Goal: Information Seeking & Learning: Compare options

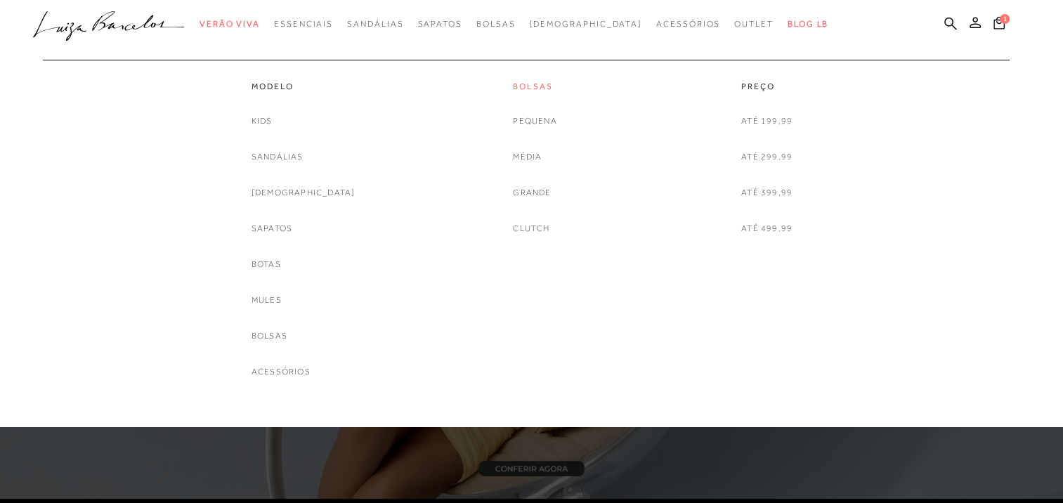
click at [534, 88] on link "Bolsas" at bounding box center [535, 87] width 44 height 12
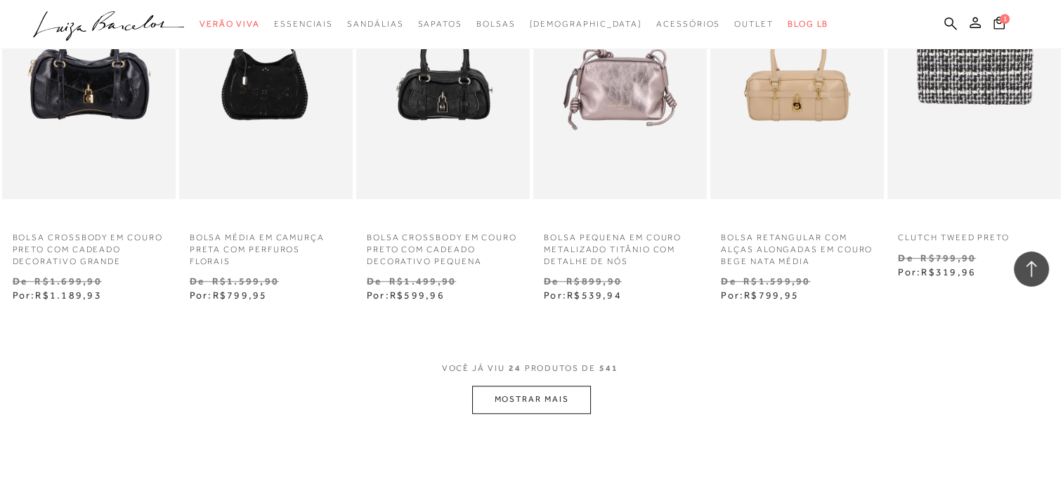
scroll to position [1265, 0]
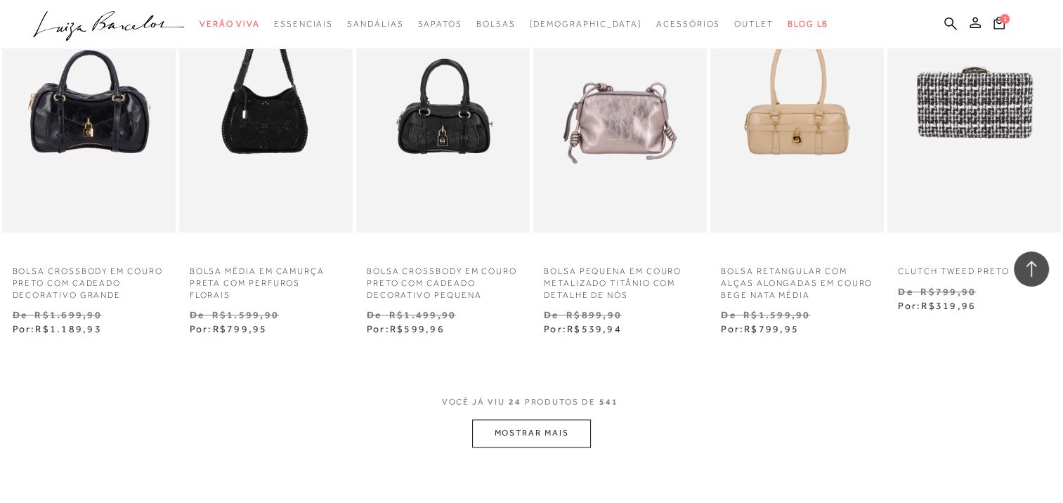
click at [554, 438] on button "MOSTRAR MAIS" at bounding box center [531, 432] width 118 height 27
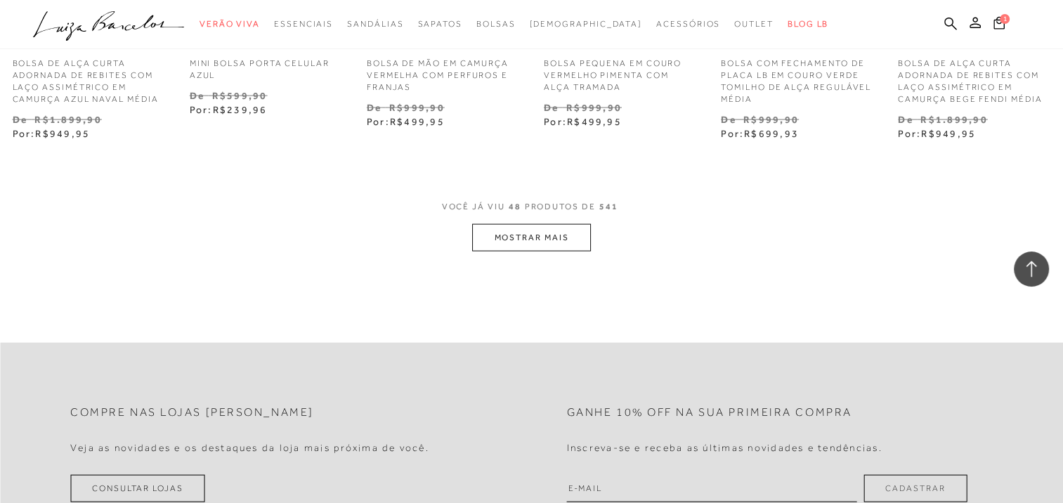
scroll to position [3021, 0]
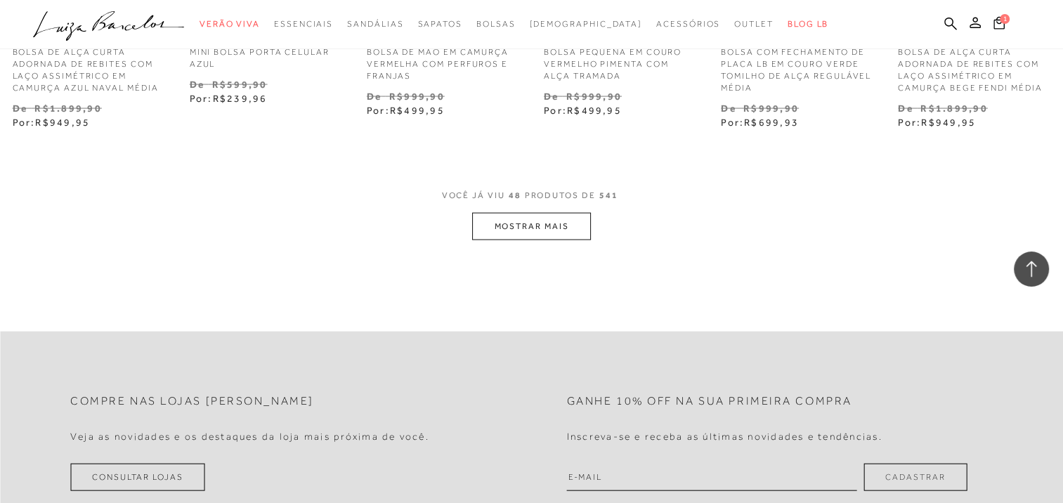
click at [540, 224] on button "MOSTRAR MAIS" at bounding box center [531, 226] width 118 height 27
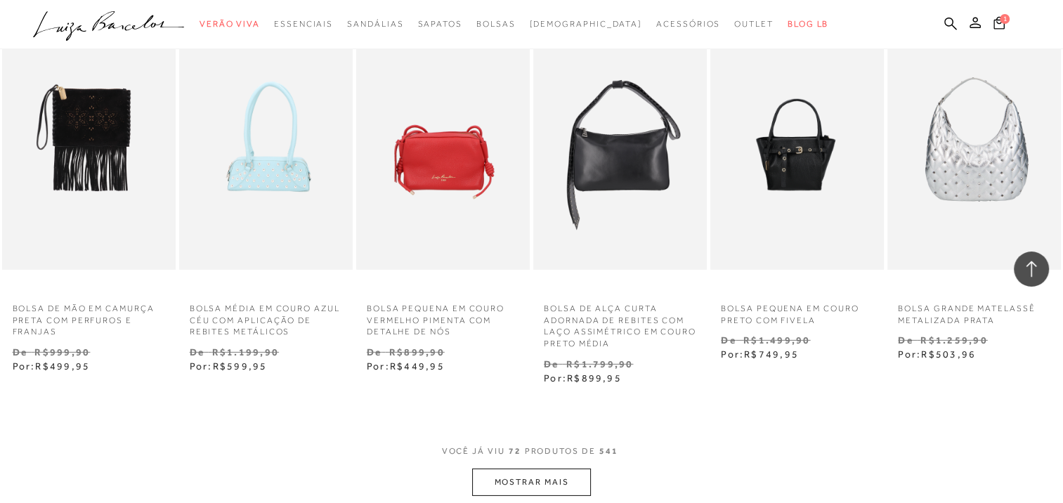
scroll to position [4427, 0]
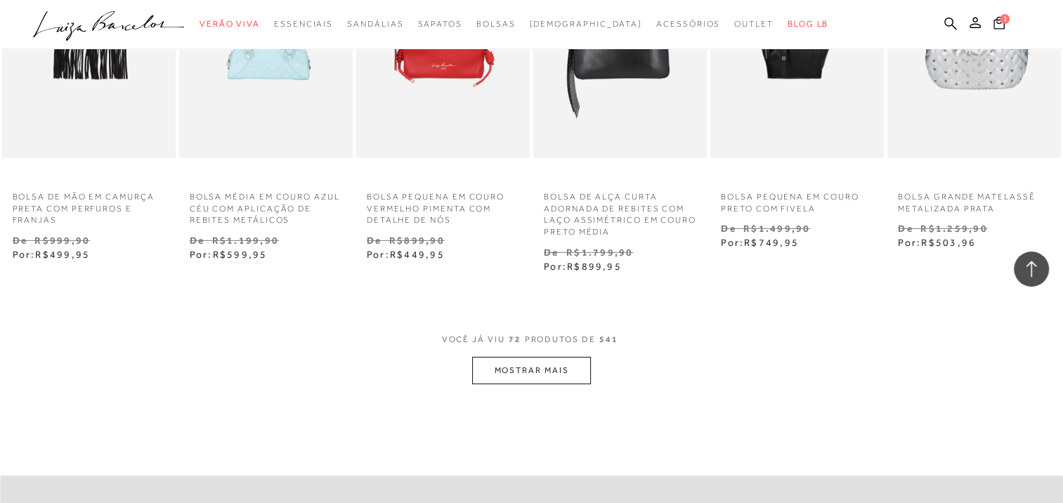
click at [510, 375] on button "MOSTRAR MAIS" at bounding box center [531, 370] width 118 height 27
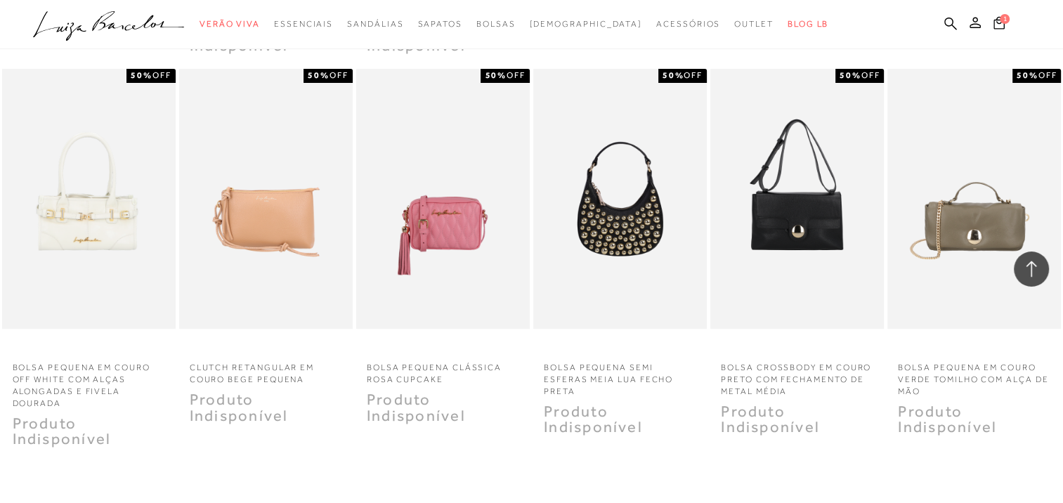
scroll to position [5902, 0]
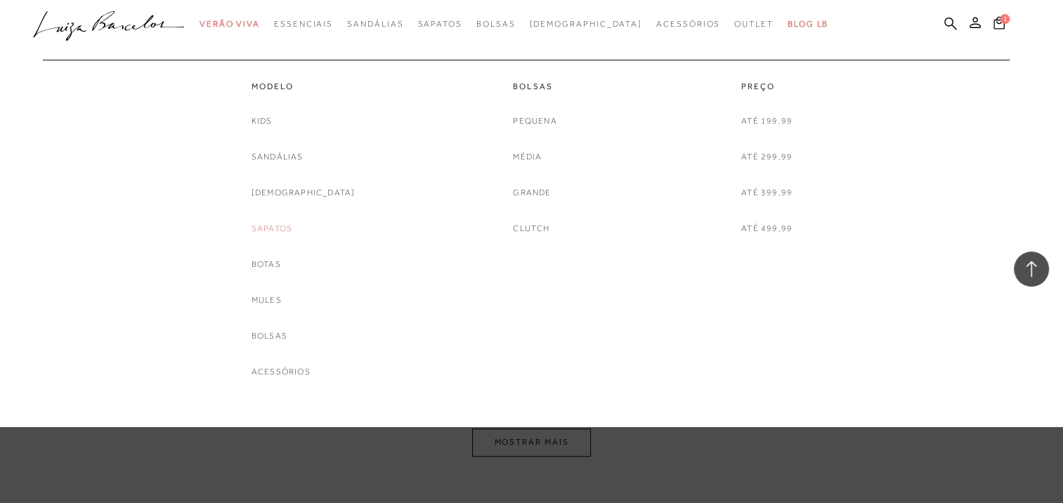
click at [282, 221] on link "Sapatos" at bounding box center [272, 228] width 41 height 15
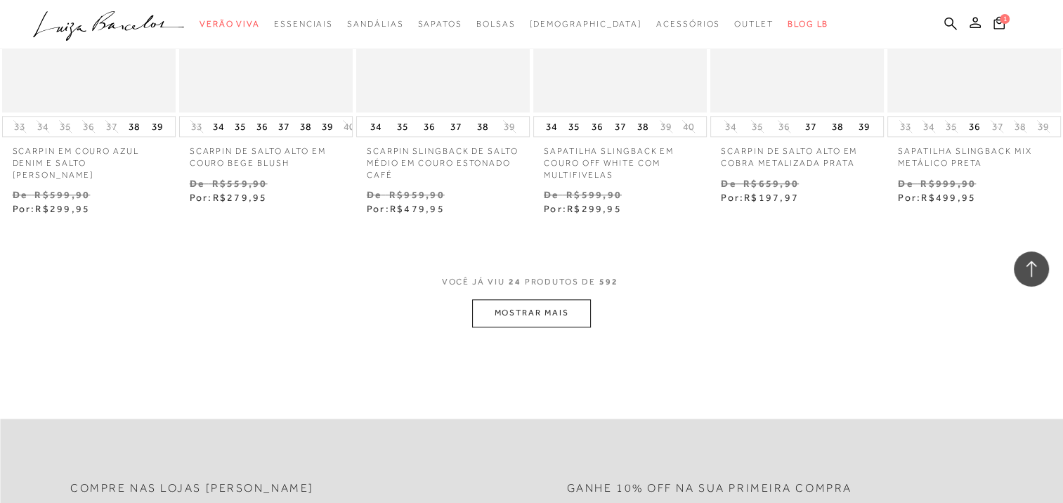
scroll to position [1265, 0]
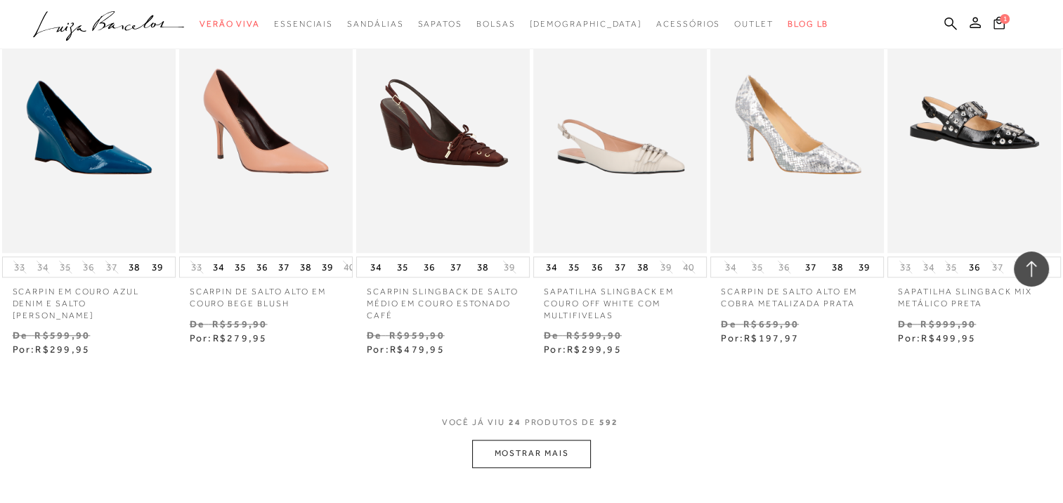
click at [545, 443] on button "MOSTRAR MAIS" at bounding box center [531, 453] width 118 height 27
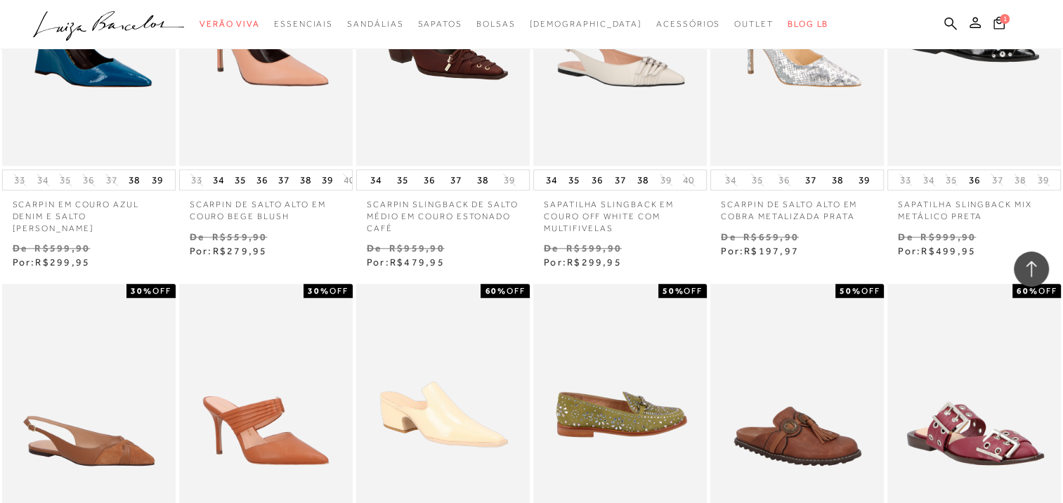
scroll to position [1476, 0]
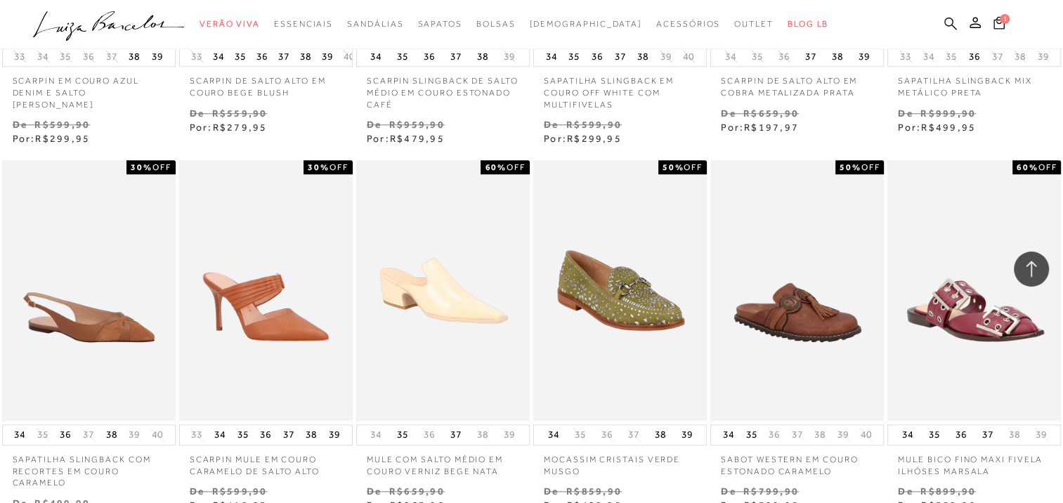
click at [947, 20] on icon at bounding box center [950, 23] width 13 height 13
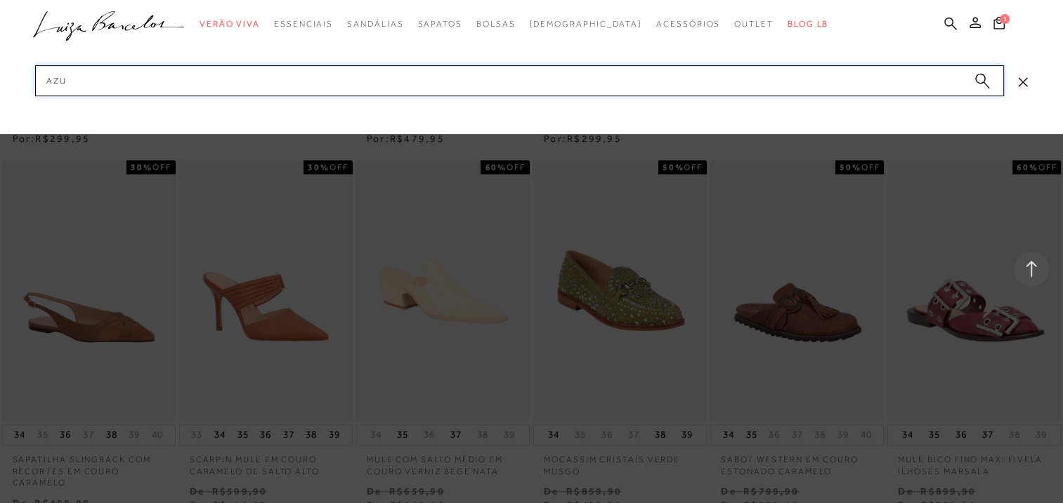
type input "azul"
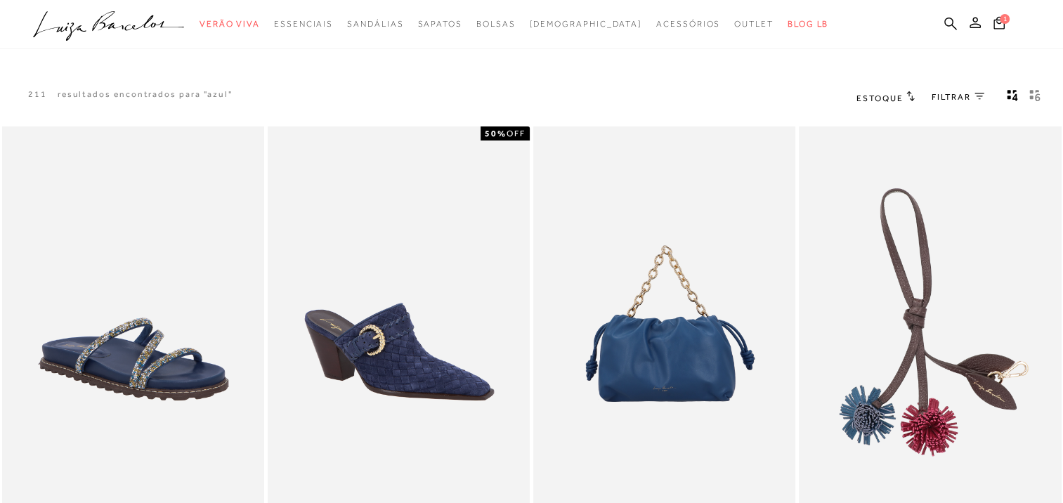
click at [1034, 90] on icon "gridText6Desc" at bounding box center [1034, 95] width 11 height 13
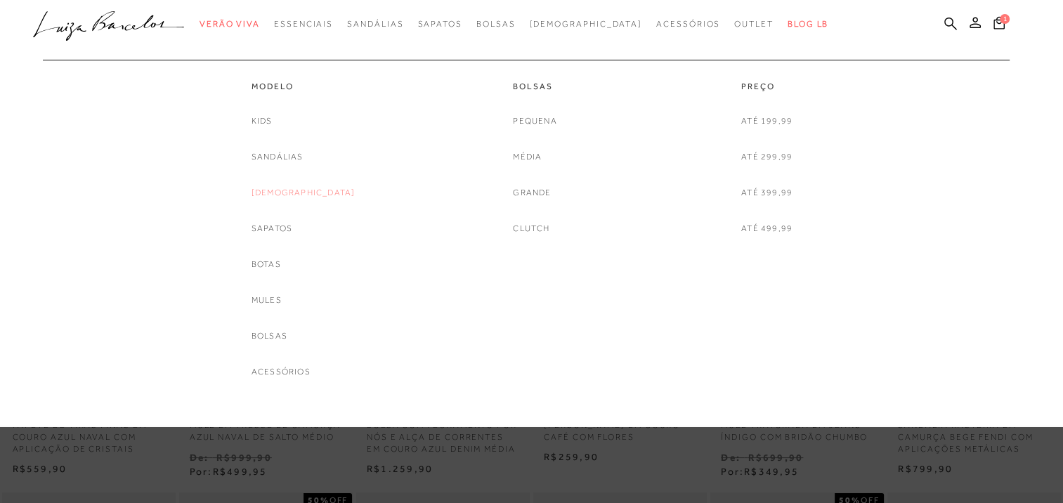
click at [310, 189] on link "[DEMOGRAPHIC_DATA]" at bounding box center [304, 193] width 104 height 15
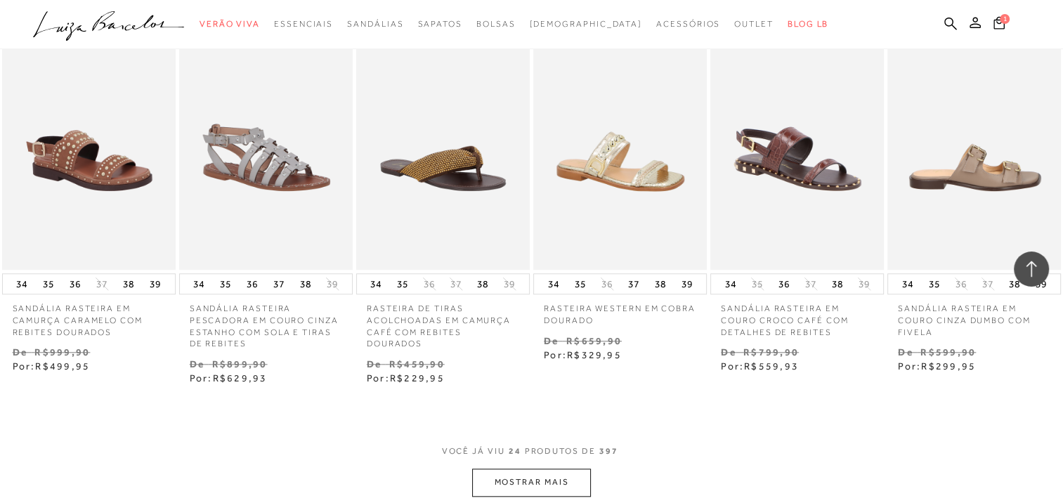
scroll to position [1265, 0]
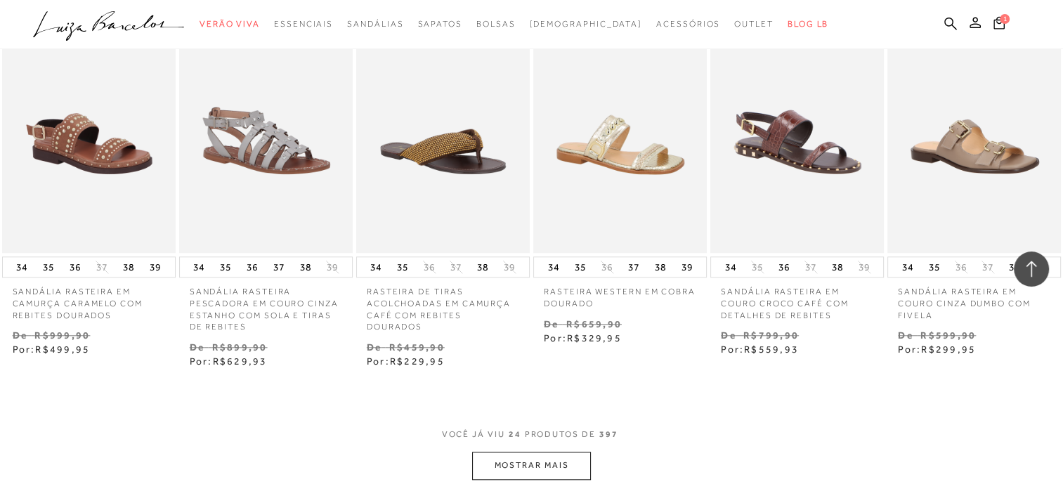
click at [522, 462] on button "MOSTRAR MAIS" at bounding box center [531, 465] width 118 height 27
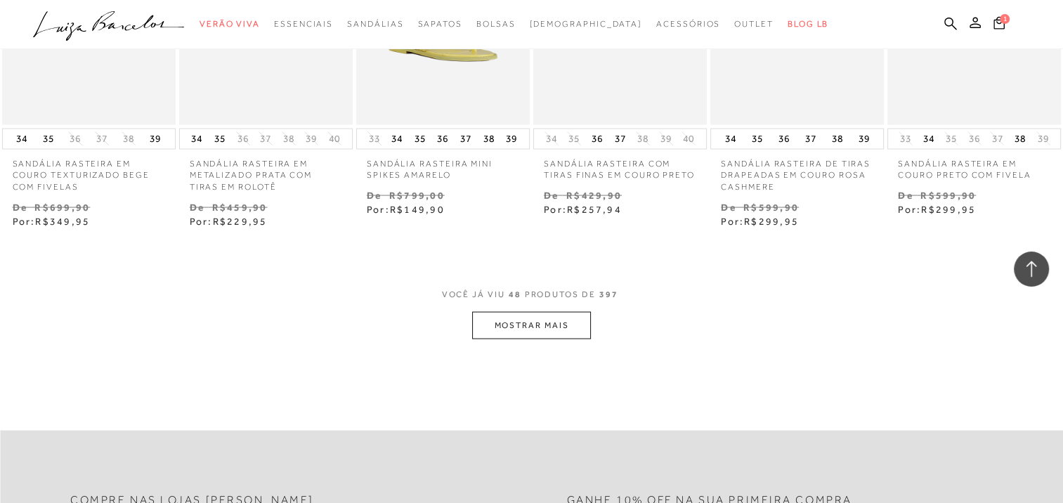
scroll to position [2951, 0]
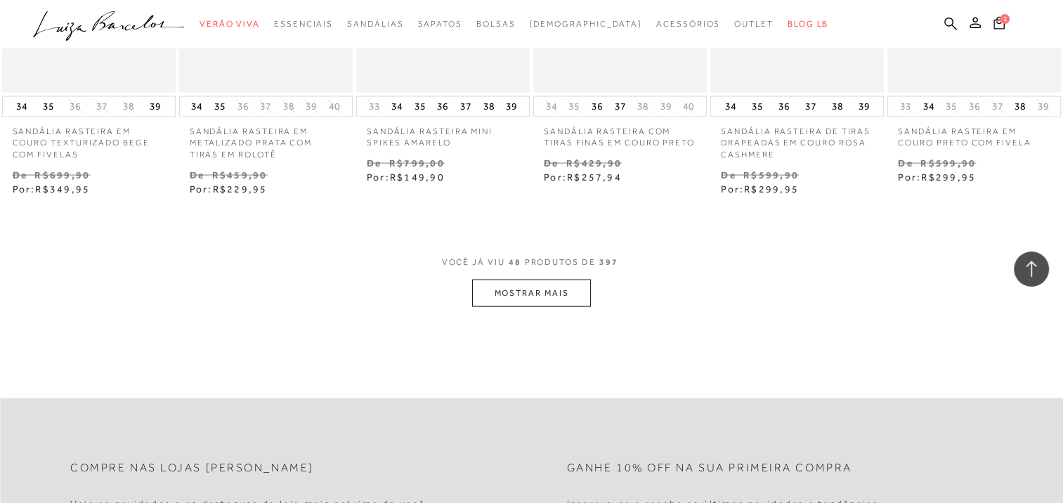
click at [519, 302] on button "MOSTRAR MAIS" at bounding box center [531, 293] width 118 height 27
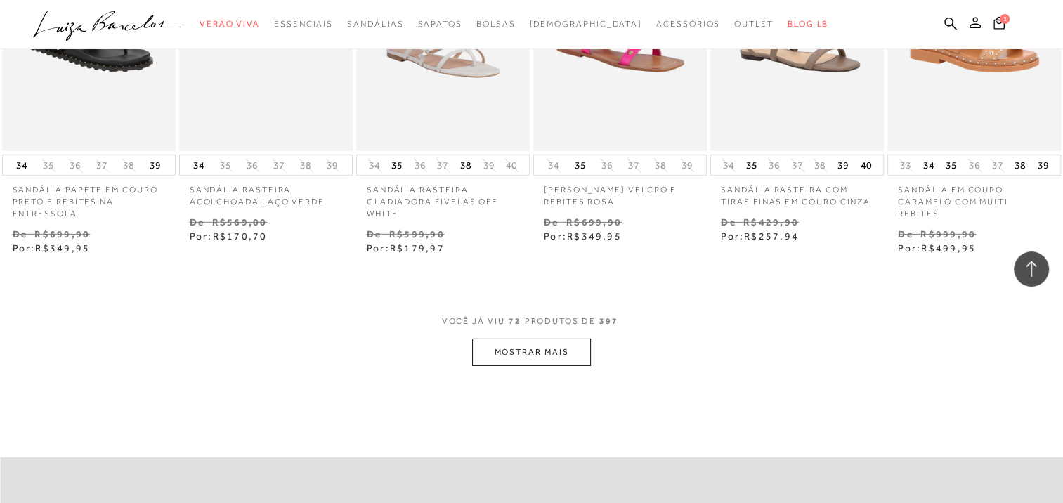
scroll to position [4427, 0]
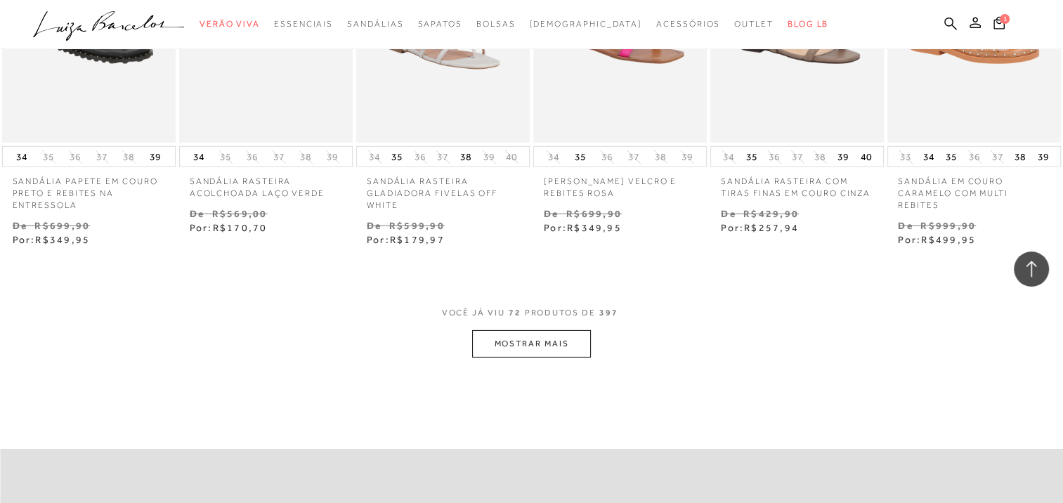
click at [523, 352] on button "MOSTRAR MAIS" at bounding box center [531, 343] width 118 height 27
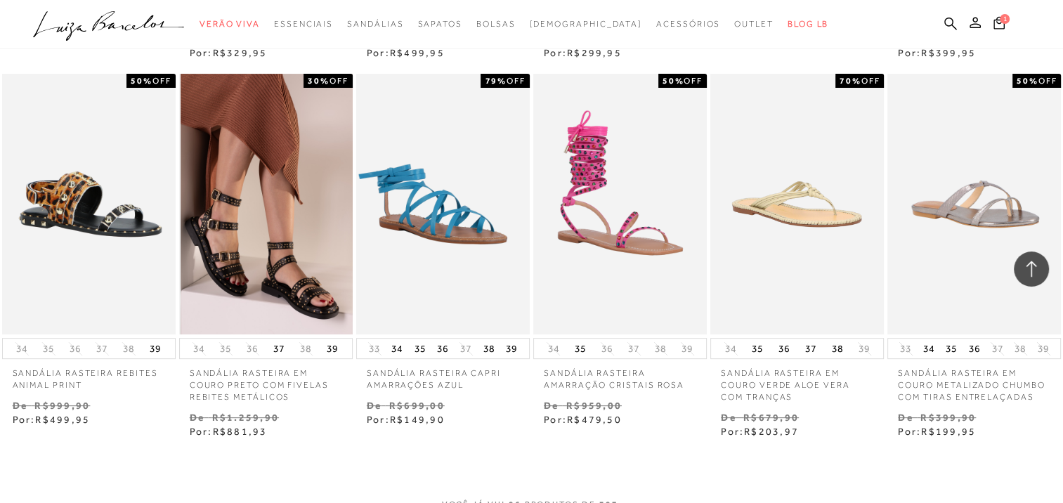
scroll to position [5832, 0]
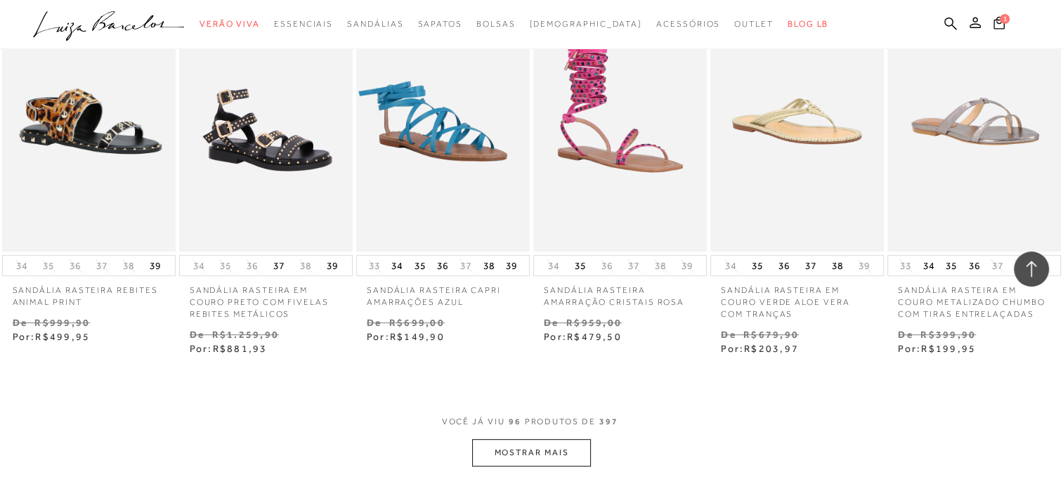
click at [537, 449] on button "MOSTRAR MAIS" at bounding box center [531, 452] width 118 height 27
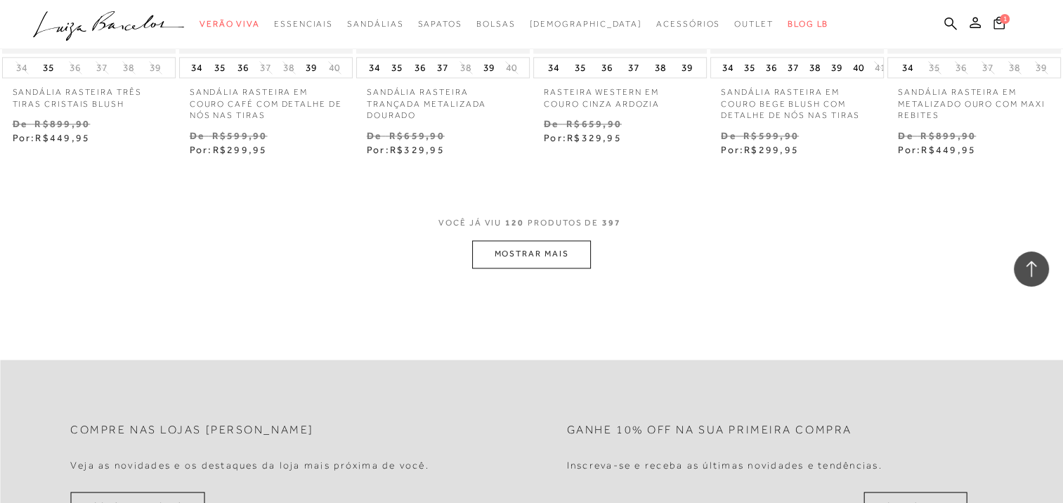
scroll to position [7589, 0]
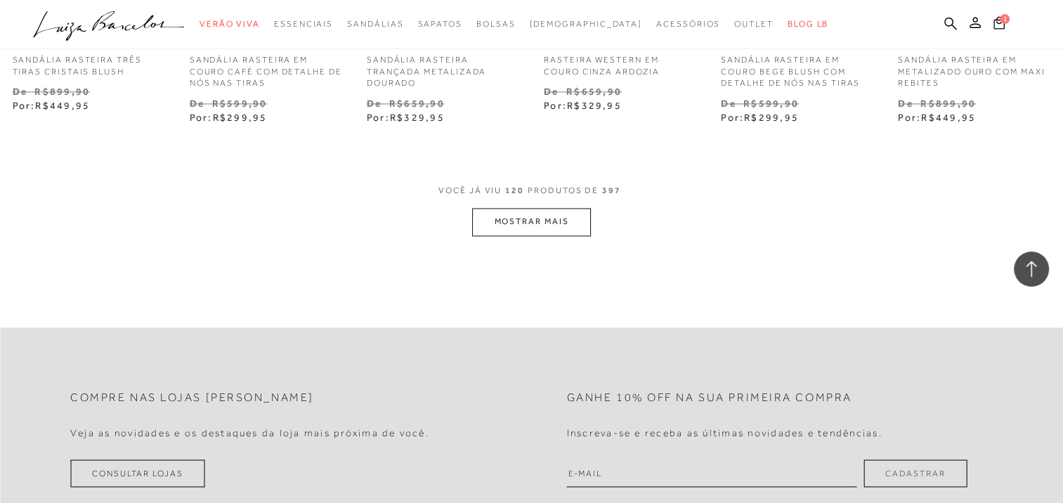
click at [516, 218] on button "MOSTRAR MAIS" at bounding box center [531, 221] width 118 height 27
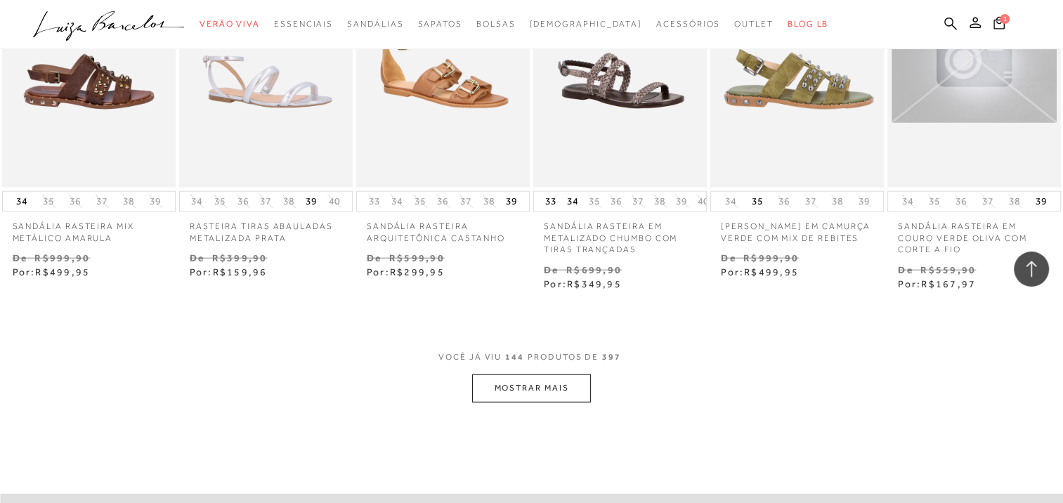
scroll to position [9064, 0]
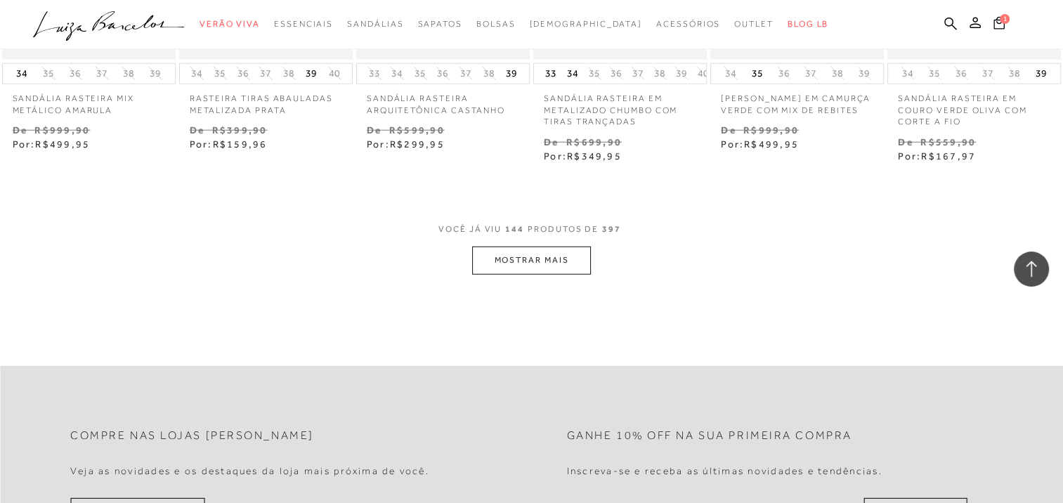
click at [566, 249] on button "MOSTRAR MAIS" at bounding box center [531, 260] width 118 height 27
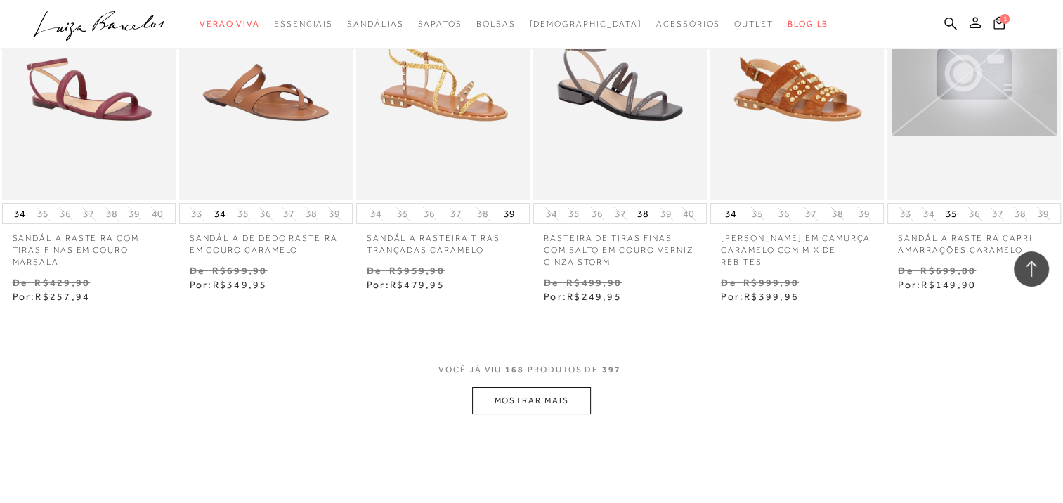
scroll to position [10540, 0]
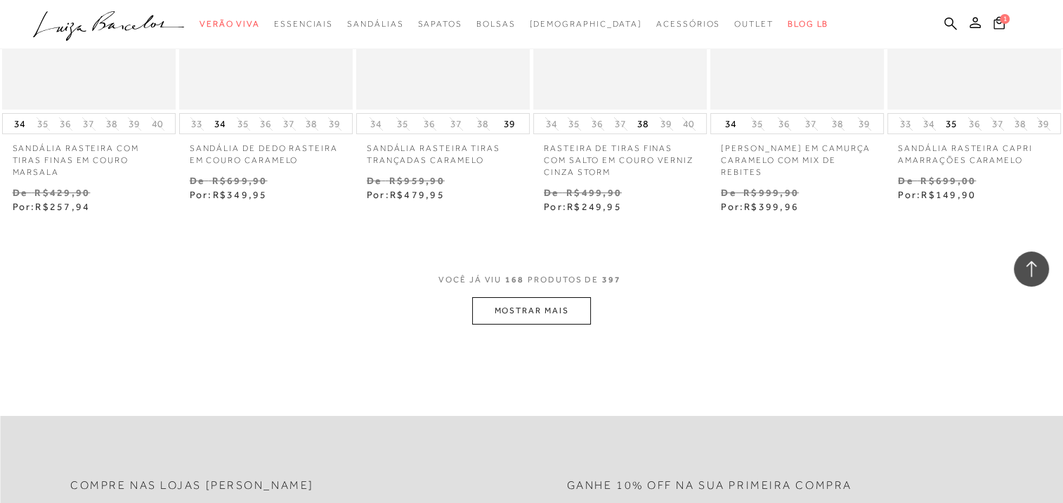
click at [540, 297] on button "MOSTRAR MAIS" at bounding box center [531, 310] width 118 height 27
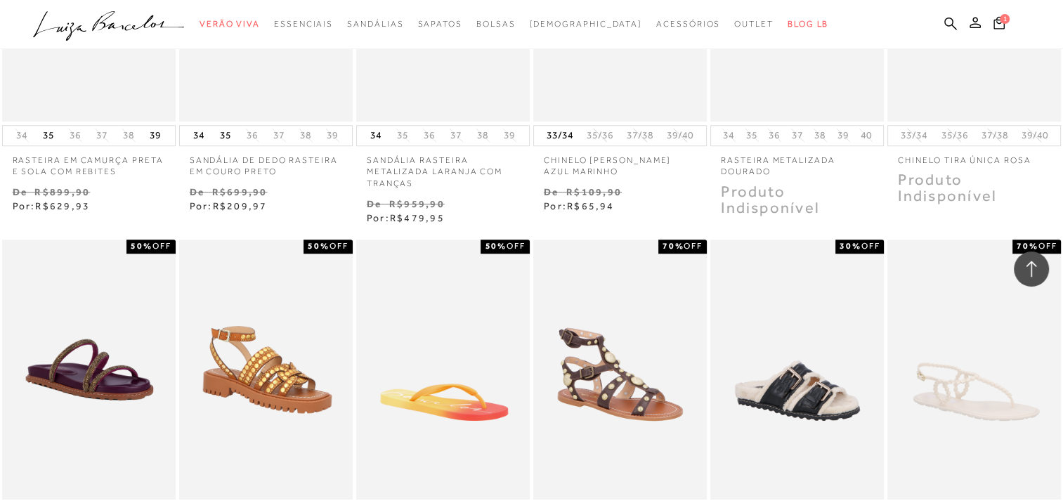
scroll to position [11805, 0]
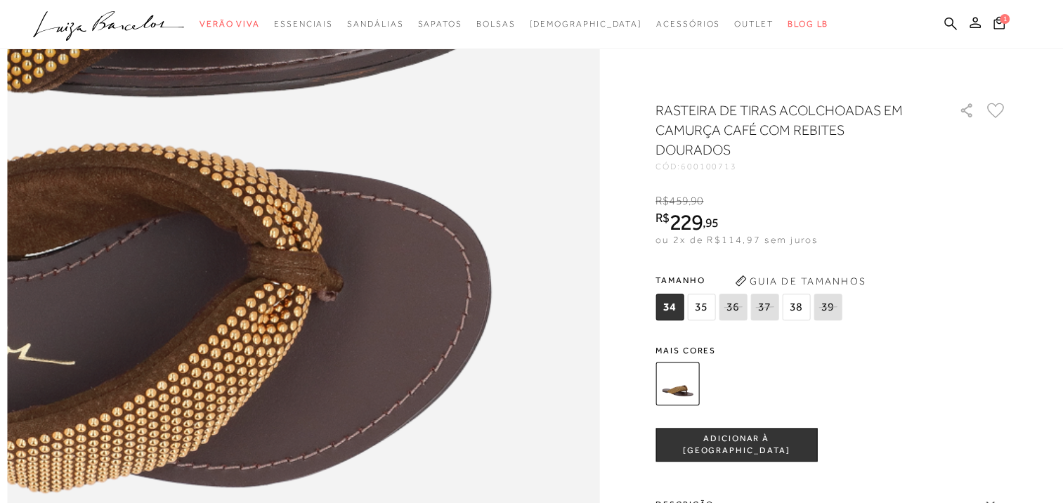
scroll to position [843, 0]
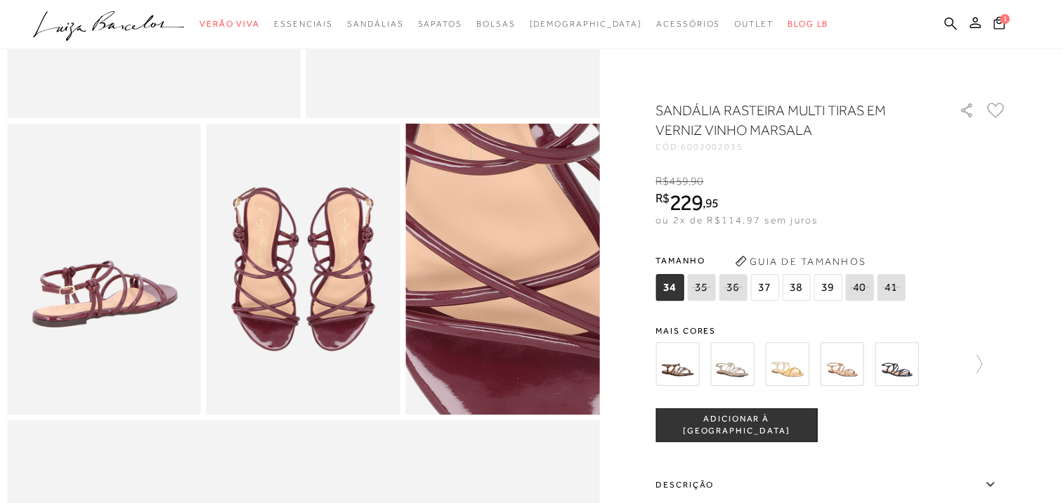
scroll to position [351, 0]
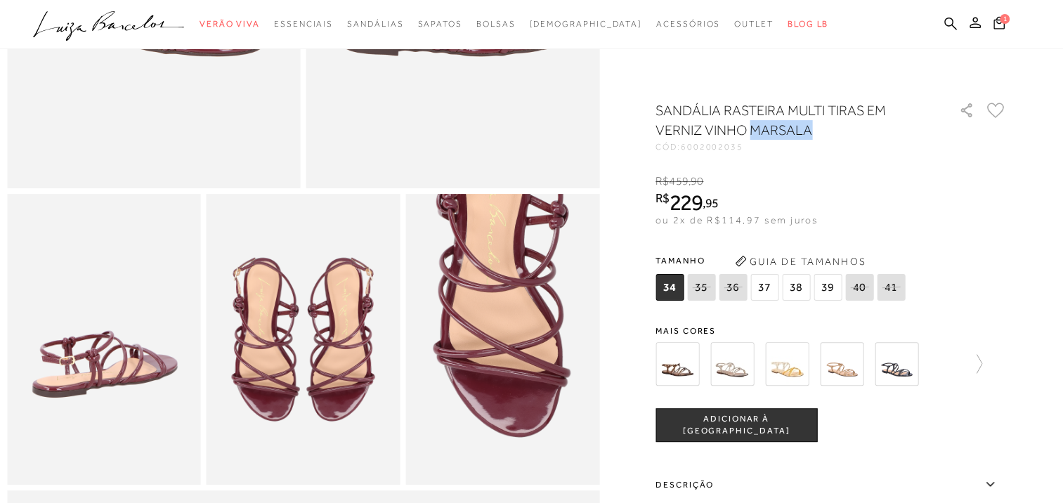
drag, startPoint x: 815, startPoint y: 132, endPoint x: 759, endPoint y: 125, distance: 56.7
click at [759, 125] on h1 "SANDÁLIA RASTEIRA MULTI TIRAS EM VERNIZ VINHO MARSALA" at bounding box center [787, 119] width 263 height 39
copy h1 "MARSALA"
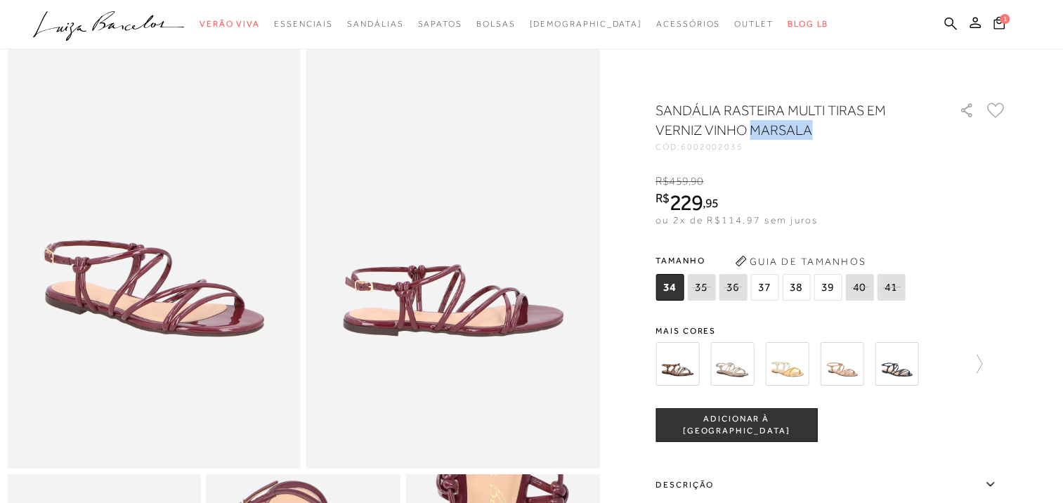
scroll to position [70, 0]
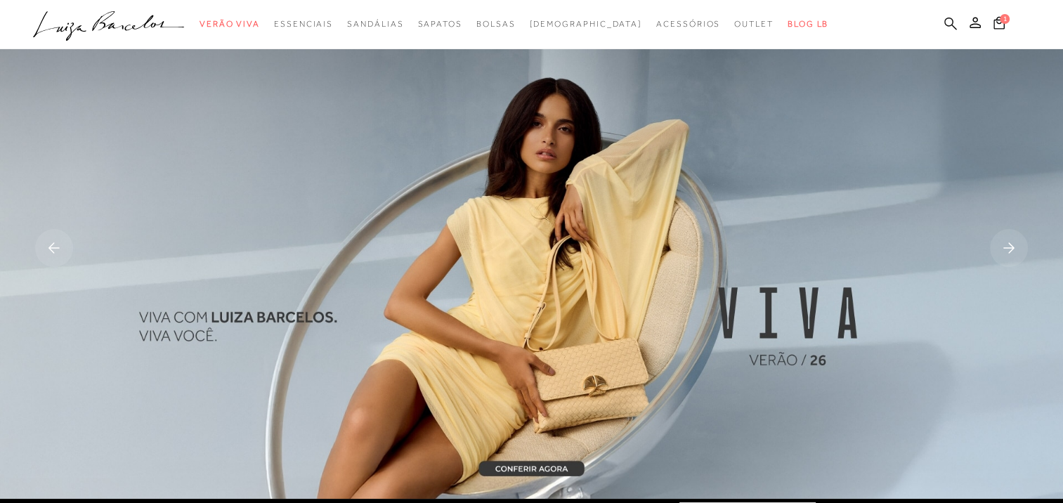
click at [951, 22] on icon at bounding box center [950, 23] width 13 height 13
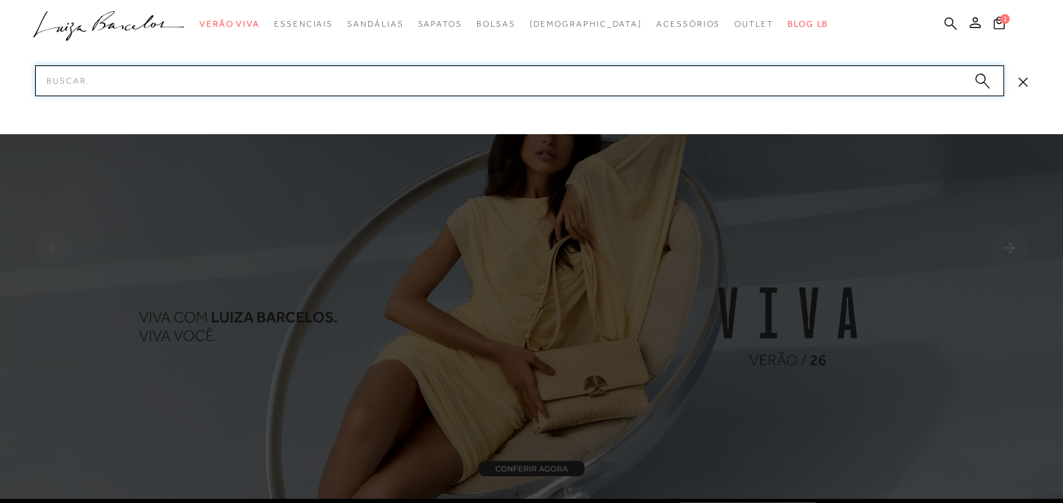
paste input "MARSALA"
type input "MARSALA"
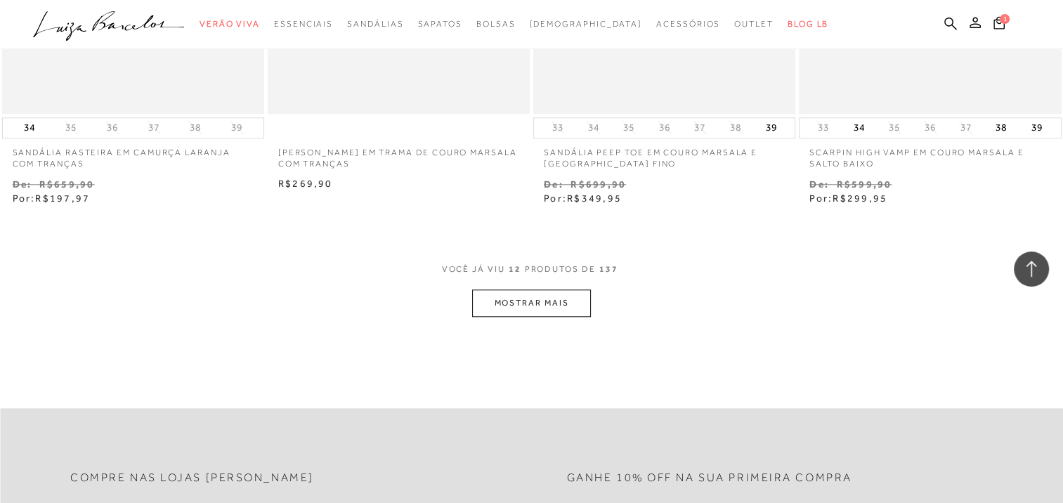
scroll to position [1476, 0]
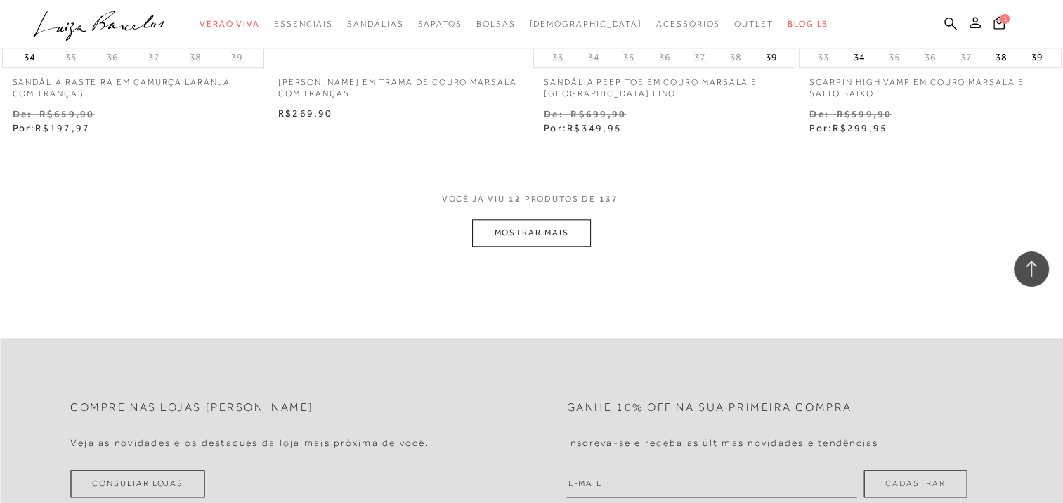
click at [532, 226] on button "MOSTRAR MAIS" at bounding box center [531, 232] width 118 height 27
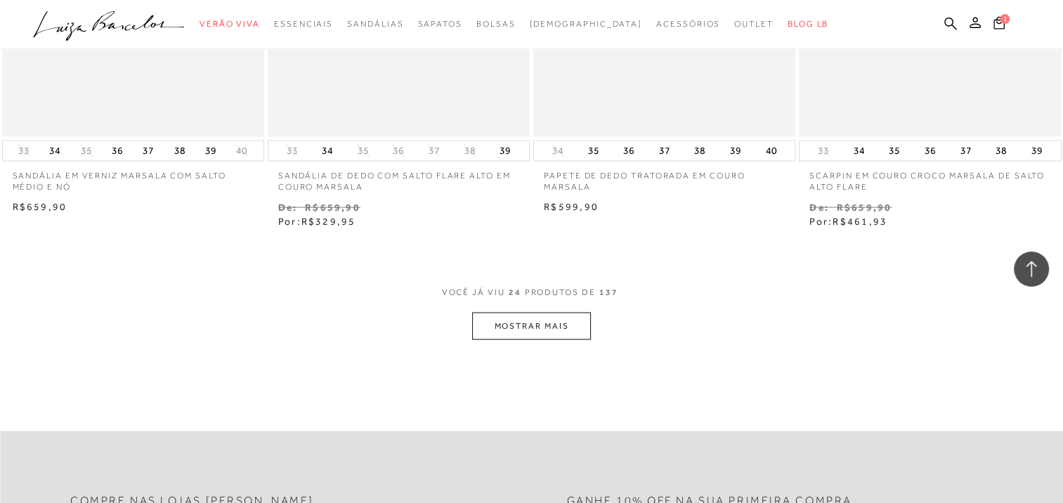
scroll to position [3021, 0]
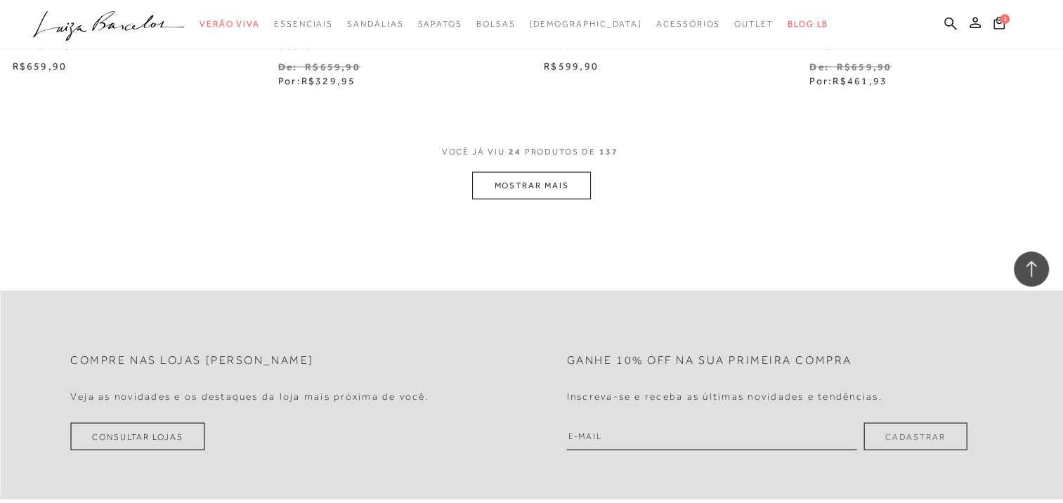
click at [543, 180] on button "MOSTRAR MAIS" at bounding box center [531, 185] width 118 height 27
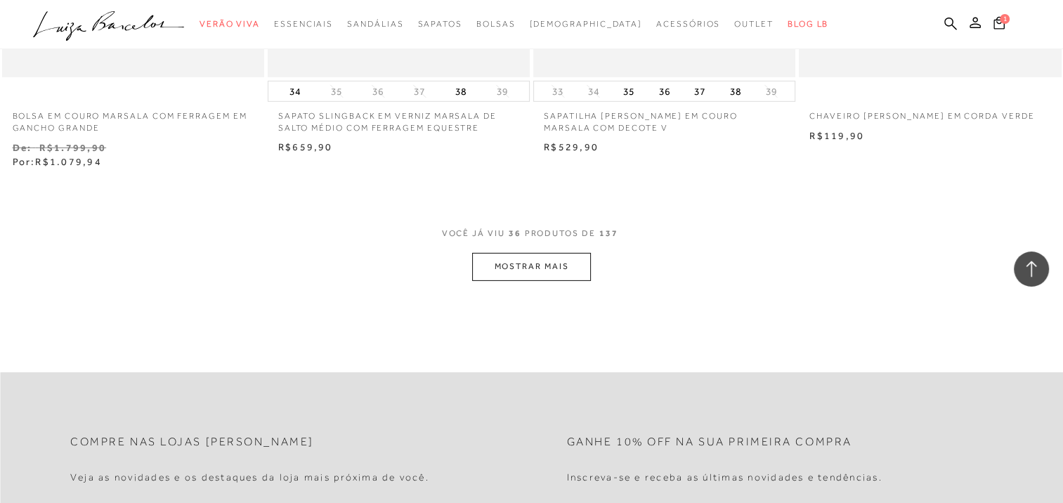
scroll to position [4497, 0]
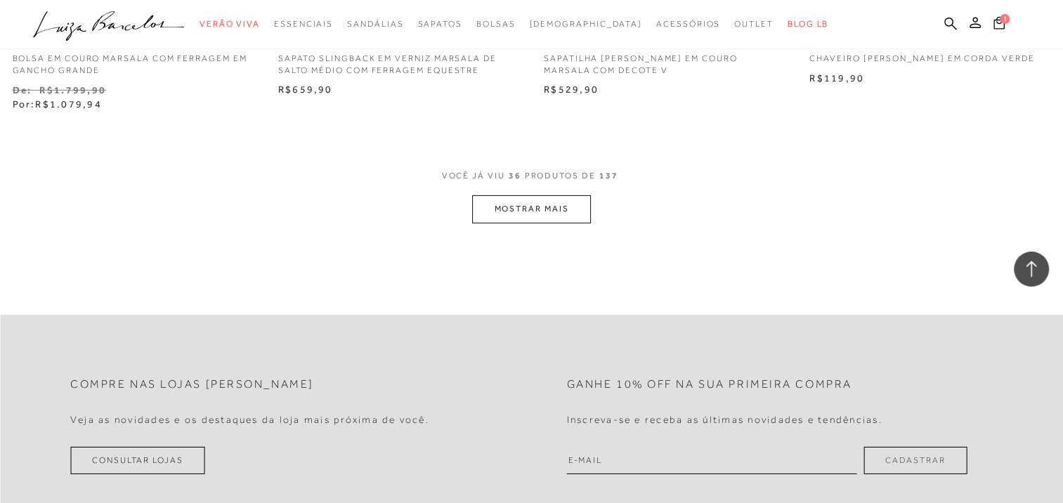
click at [528, 214] on button "MOSTRAR MAIS" at bounding box center [531, 208] width 118 height 27
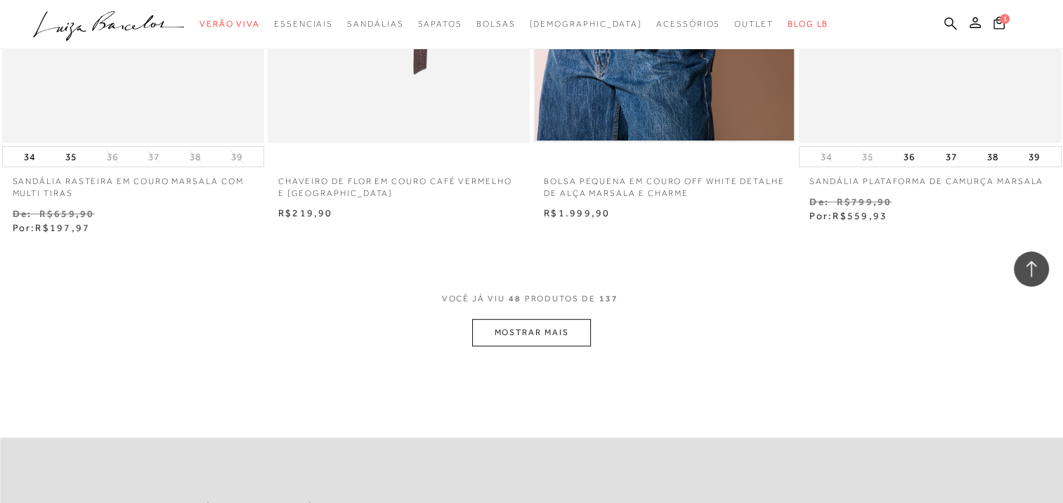
scroll to position [5902, 0]
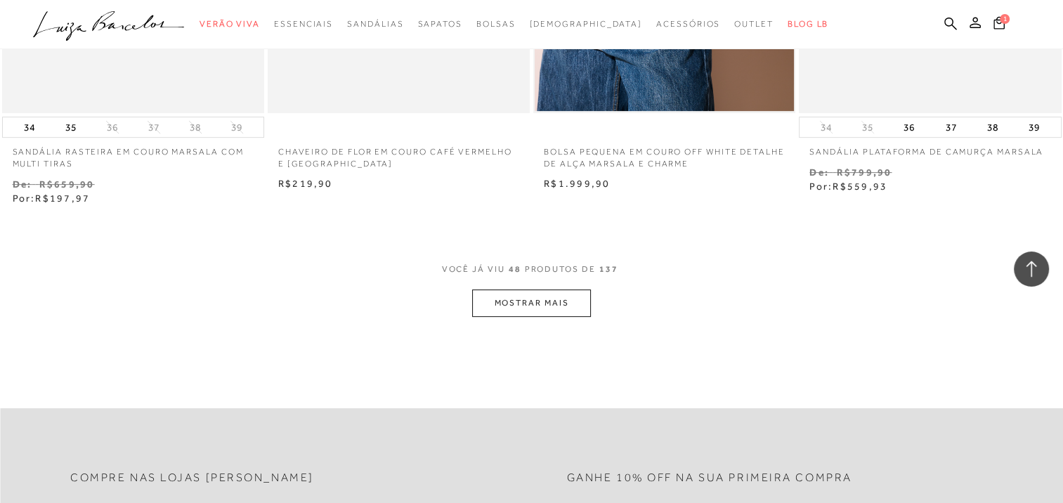
click at [567, 306] on button "MOSTRAR MAIS" at bounding box center [531, 302] width 118 height 27
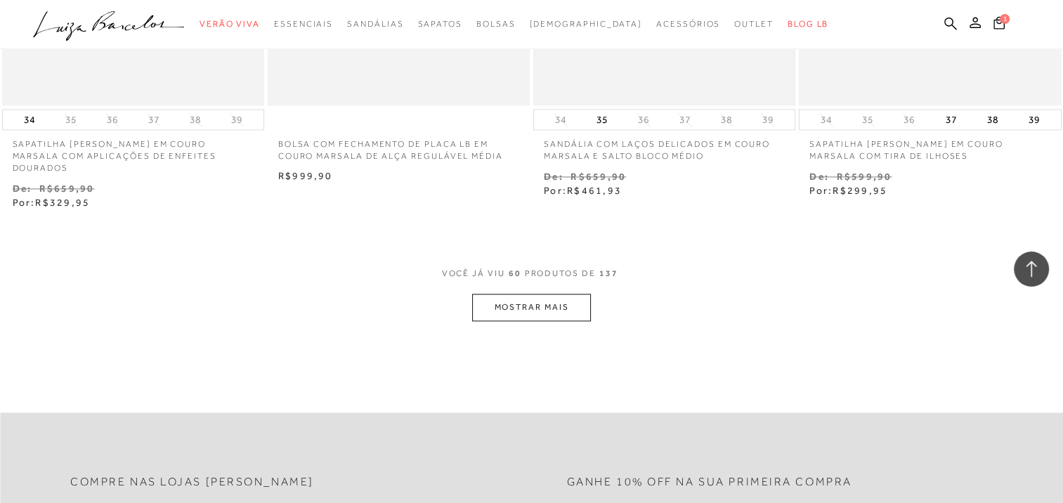
scroll to position [7518, 0]
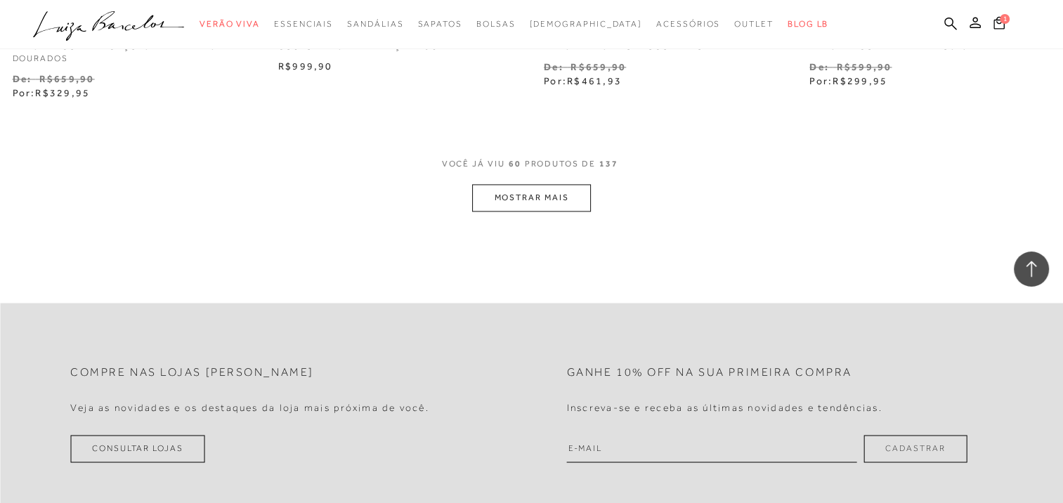
click at [576, 184] on button "MOSTRAR MAIS" at bounding box center [531, 197] width 118 height 27
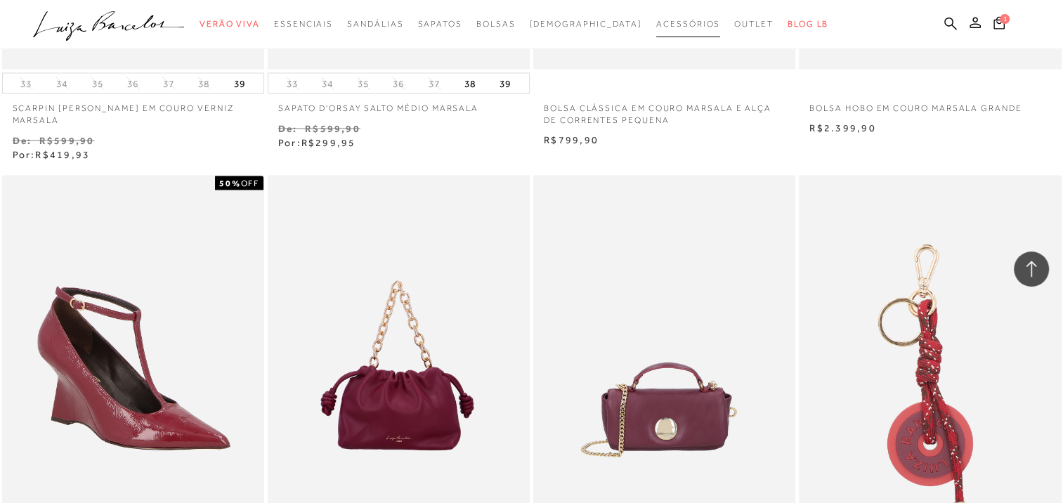
scroll to position [7839, 0]
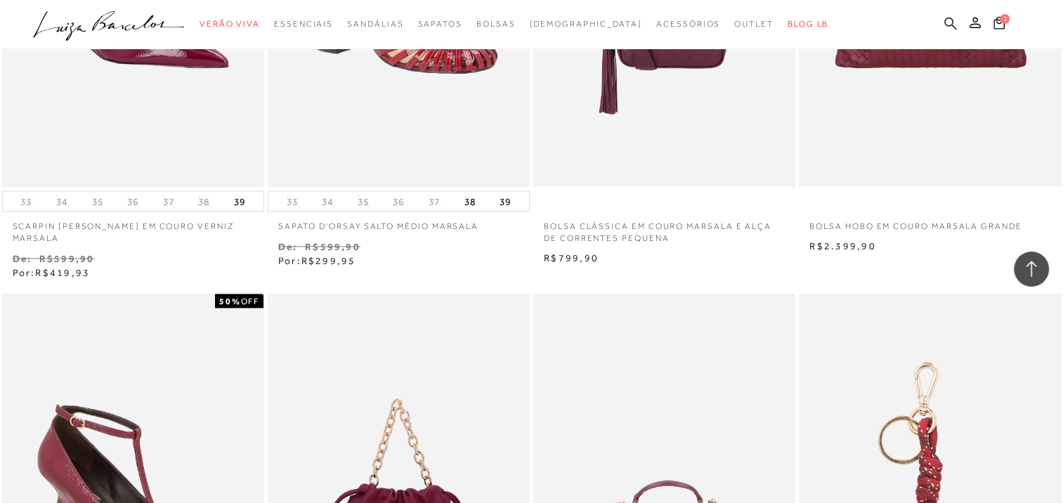
click at [947, 20] on icon at bounding box center [950, 23] width 13 height 13
click at [950, 18] on icon at bounding box center [950, 23] width 13 height 13
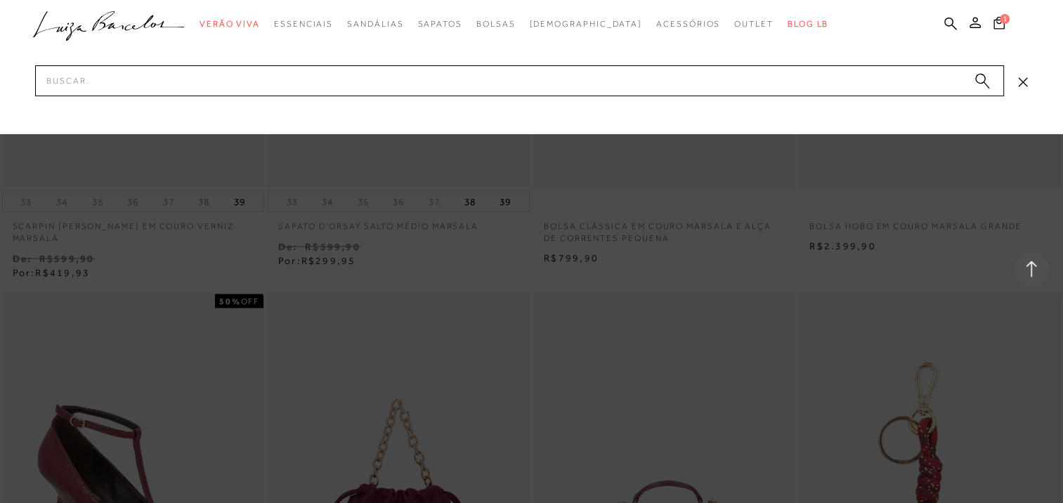
click at [809, 183] on div at bounding box center [531, 251] width 1063 height 503
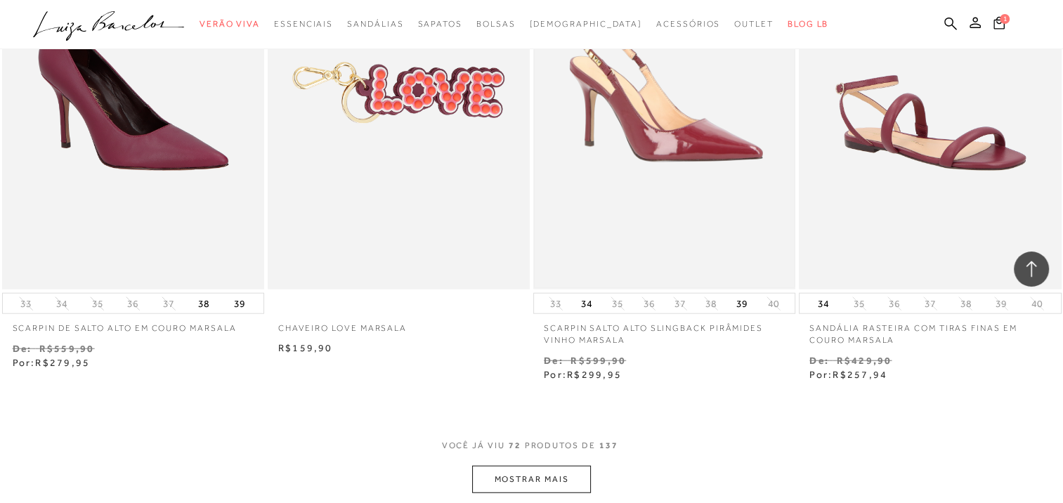
scroll to position [8542, 0]
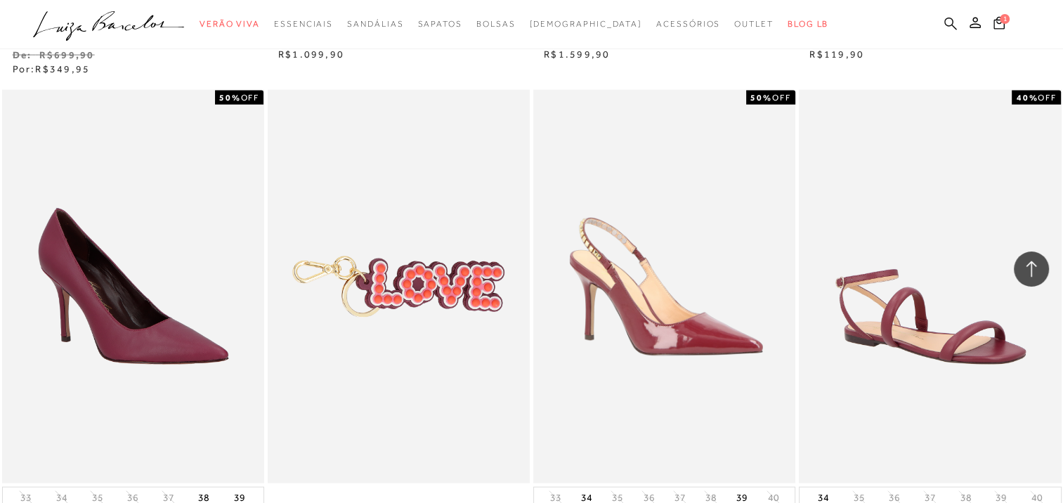
click at [952, 26] on icon at bounding box center [950, 23] width 13 height 13
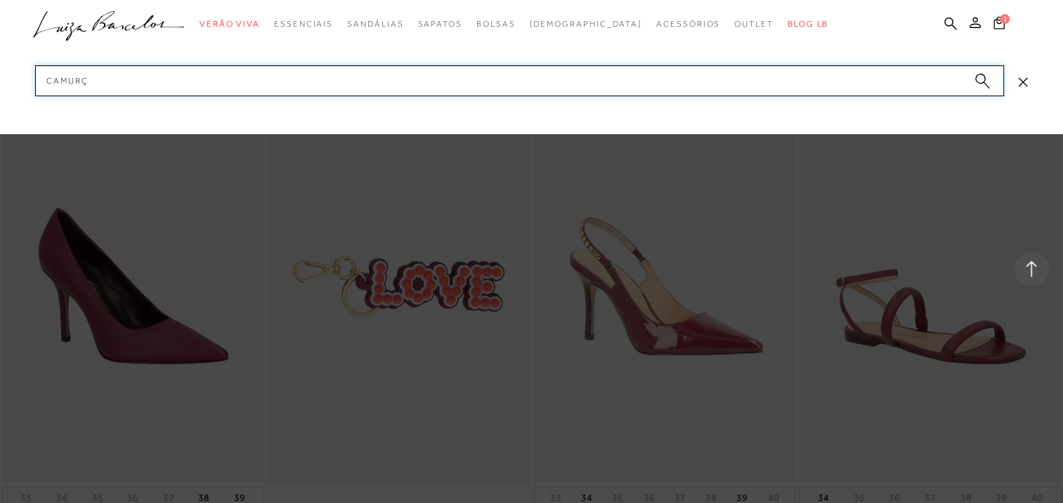
type input "camurça"
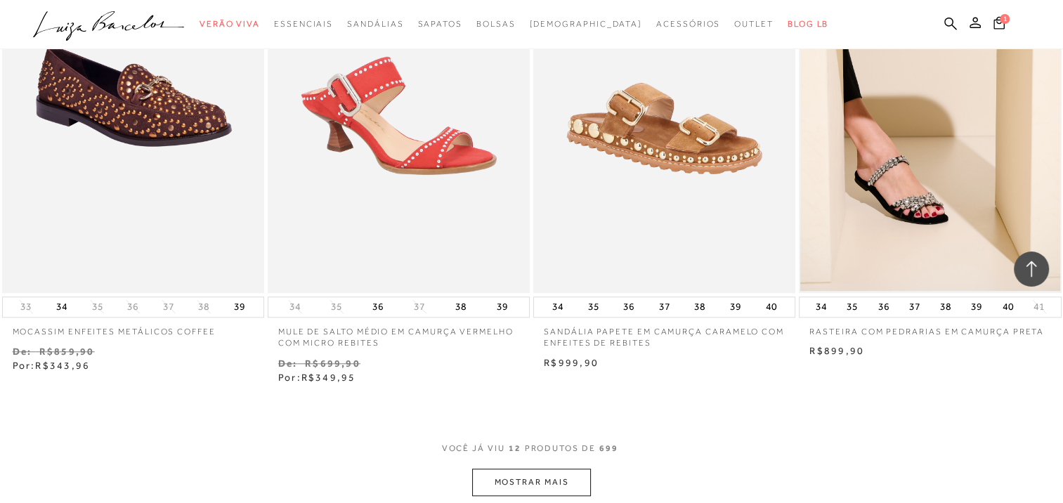
scroll to position [1265, 0]
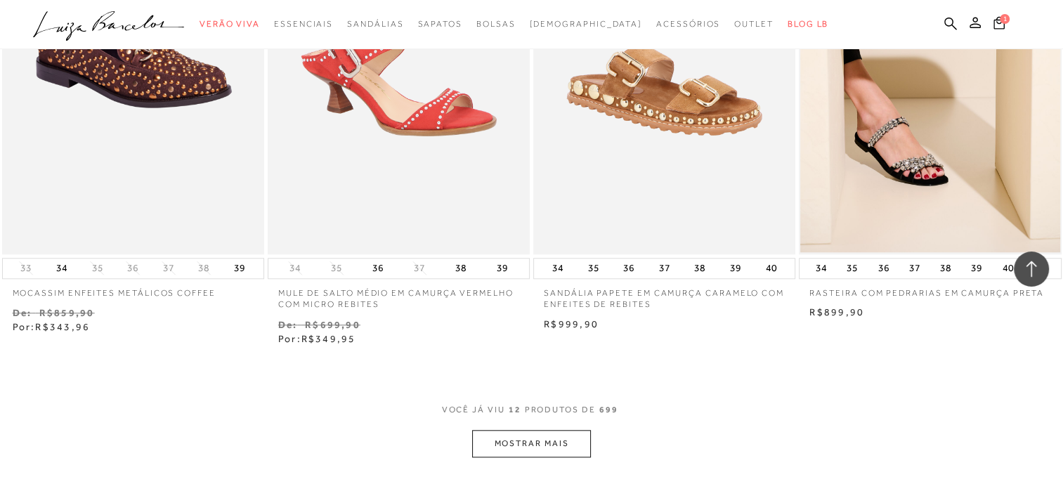
click at [528, 455] on button "MOSTRAR MAIS" at bounding box center [531, 443] width 118 height 27
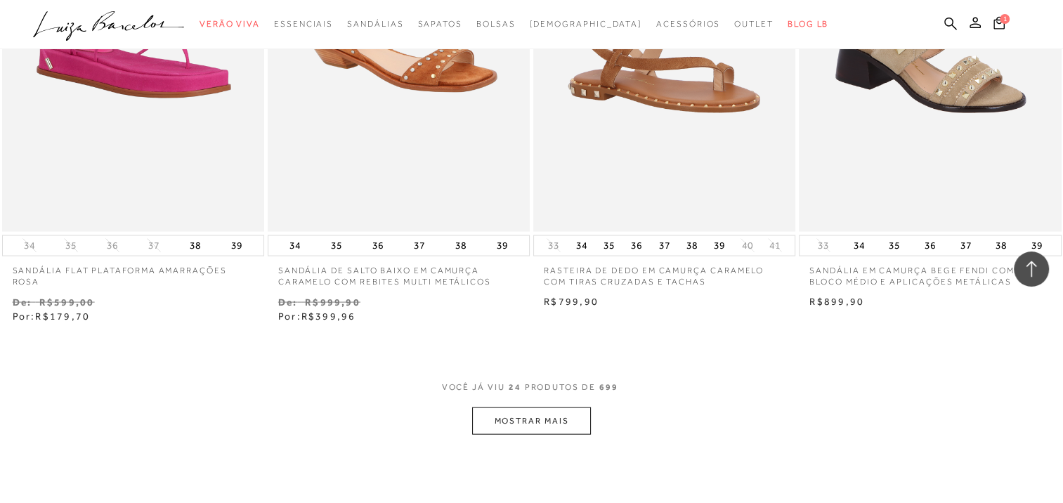
scroll to position [2881, 0]
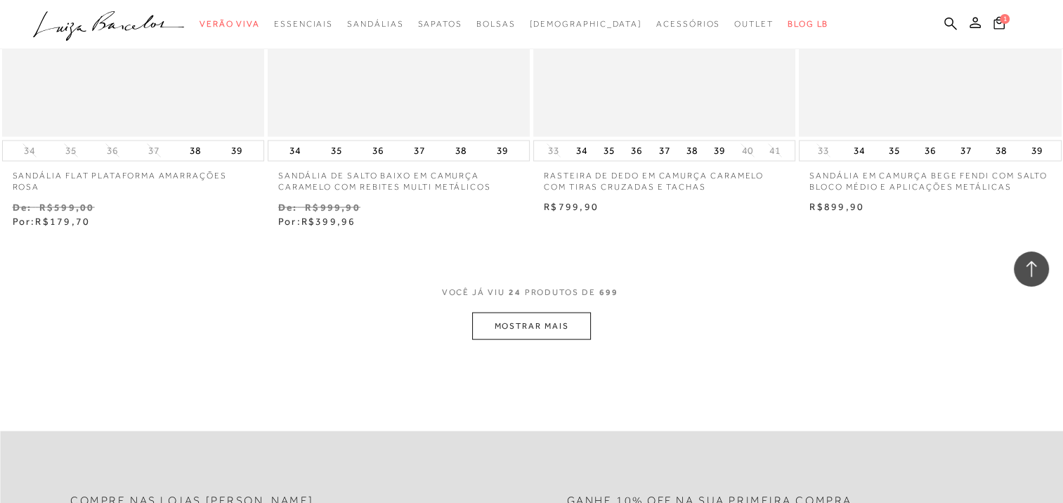
click at [503, 319] on button "MOSTRAR MAIS" at bounding box center [531, 326] width 118 height 27
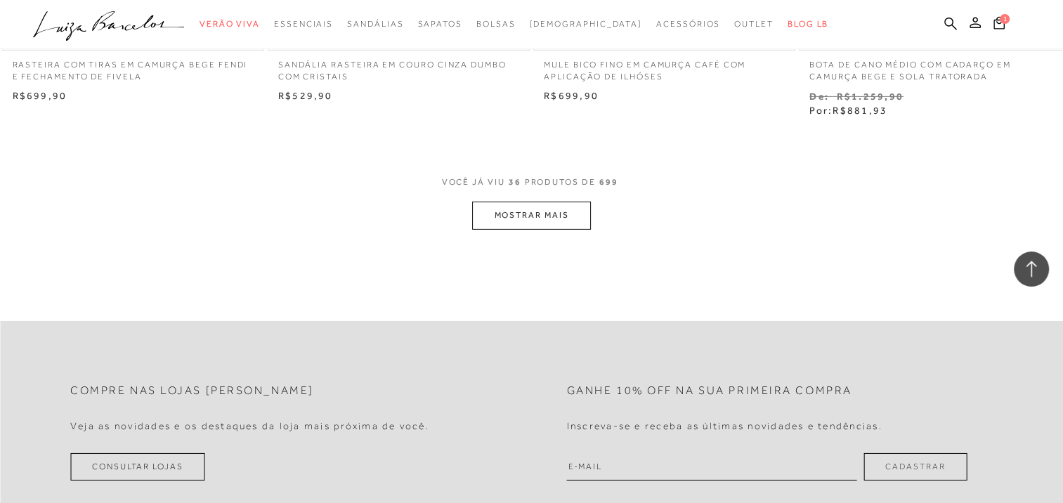
scroll to position [4567, 0]
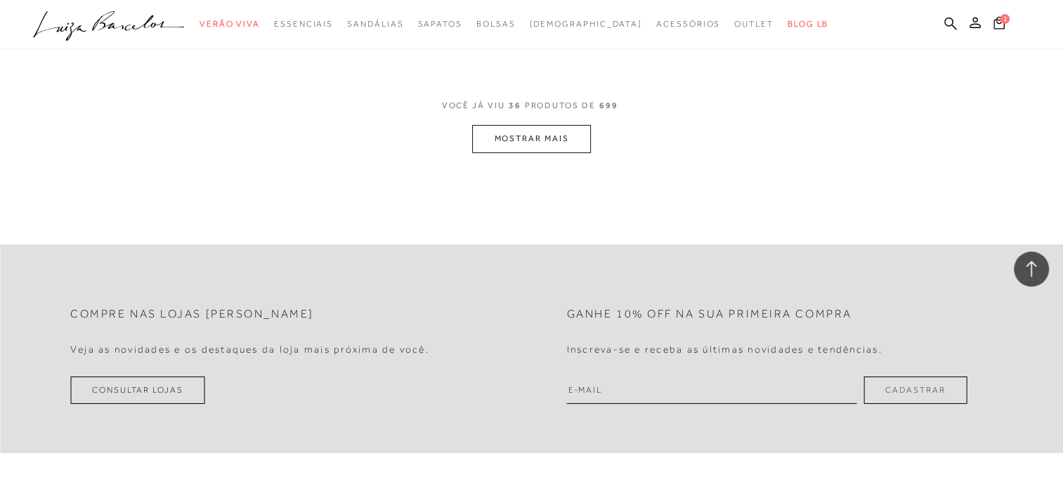
click at [542, 146] on button "MOSTRAR MAIS" at bounding box center [531, 138] width 118 height 27
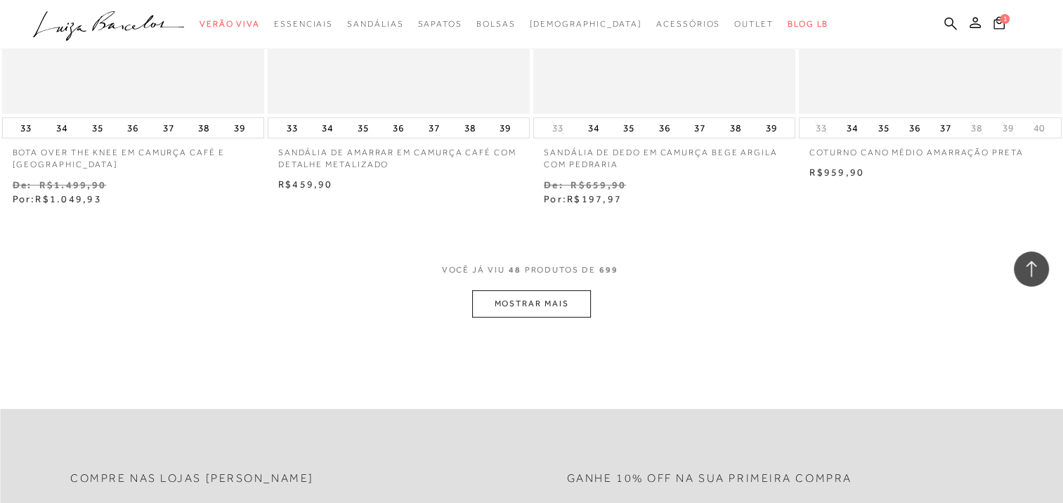
scroll to position [5902, 0]
click at [559, 297] on button "MOSTRAR MAIS" at bounding box center [531, 302] width 118 height 27
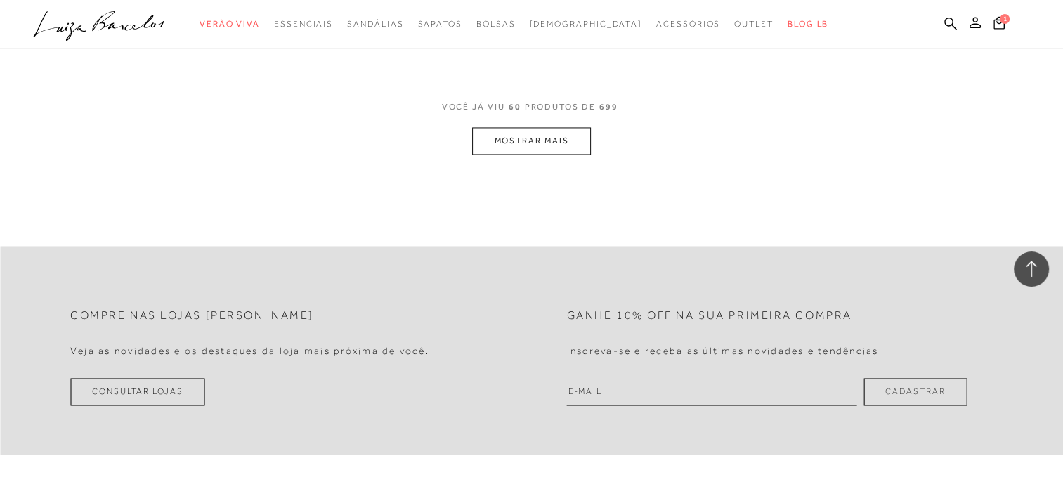
scroll to position [7448, 0]
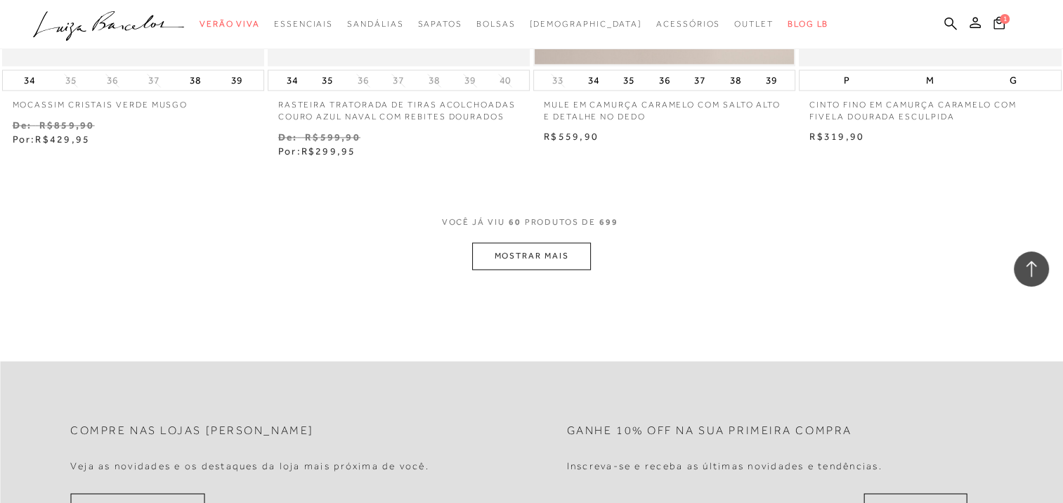
click at [557, 259] on button "MOSTRAR MAIS" at bounding box center [531, 255] width 118 height 27
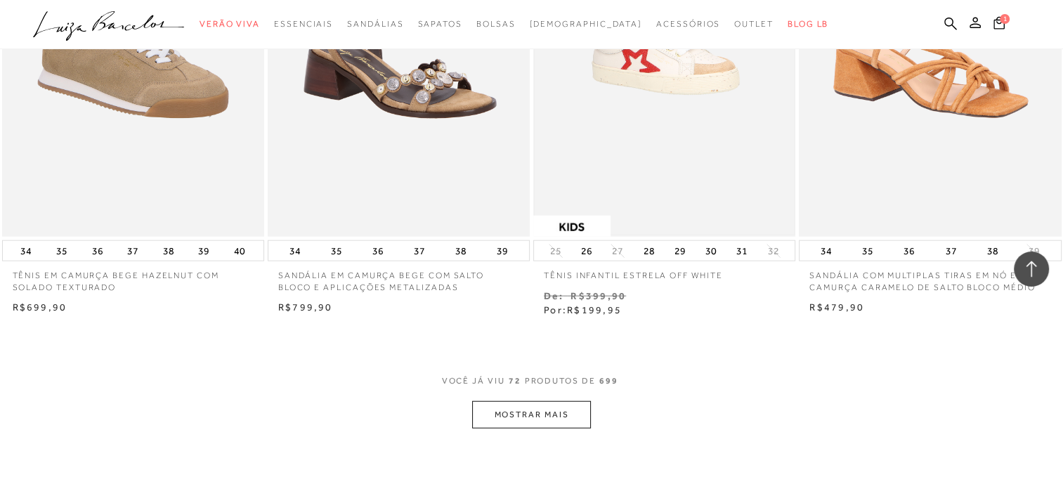
scroll to position [8783, 0]
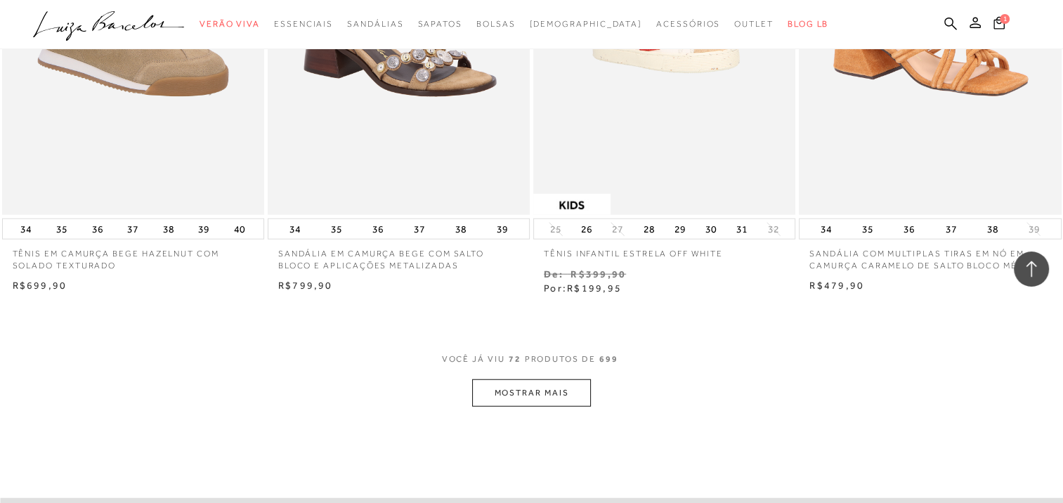
click at [495, 392] on button "MOSTRAR MAIS" at bounding box center [531, 392] width 118 height 27
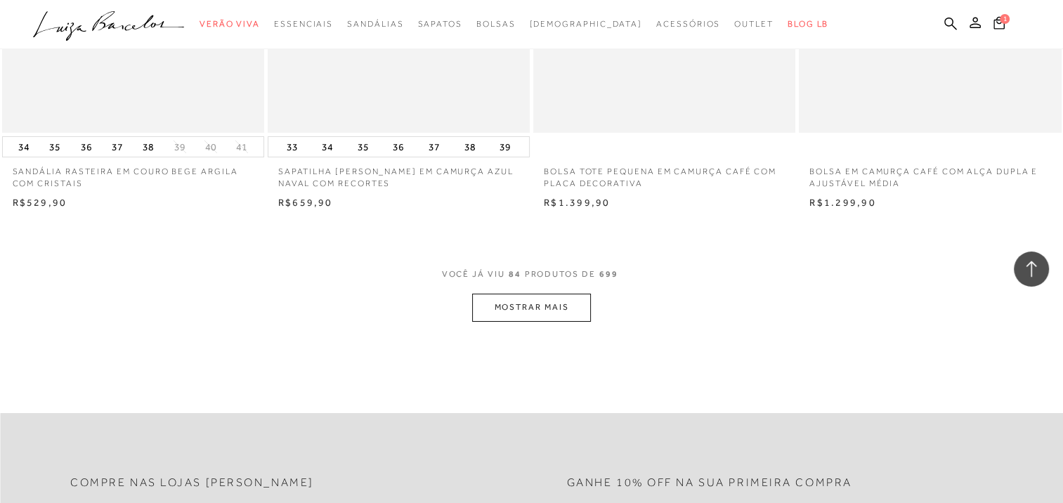
scroll to position [10399, 0]
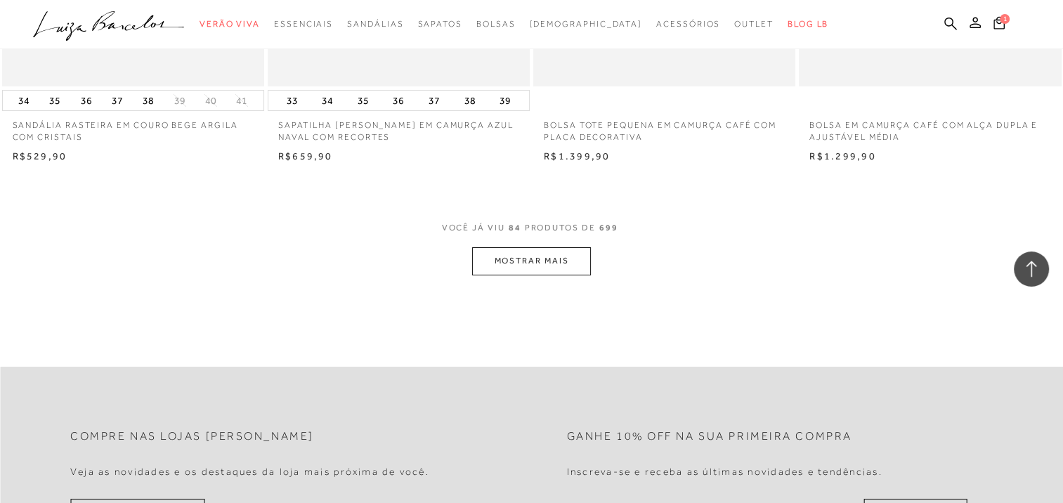
click at [553, 261] on button "MOSTRAR MAIS" at bounding box center [531, 260] width 118 height 27
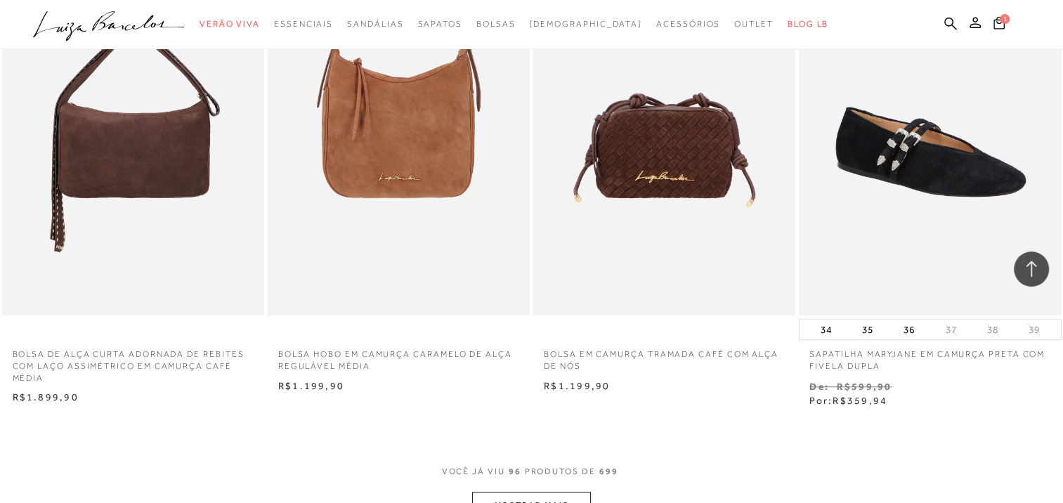
scroll to position [11594, 0]
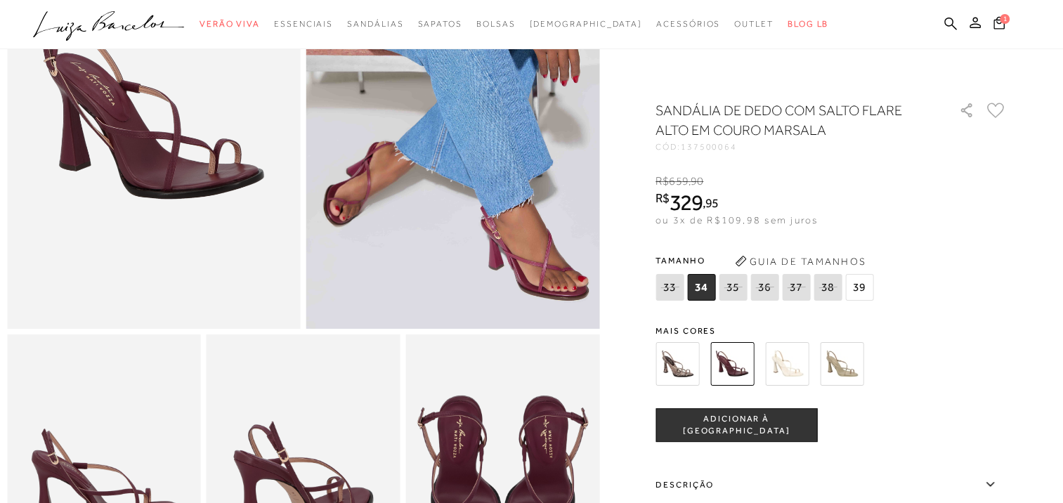
scroll to position [422, 0]
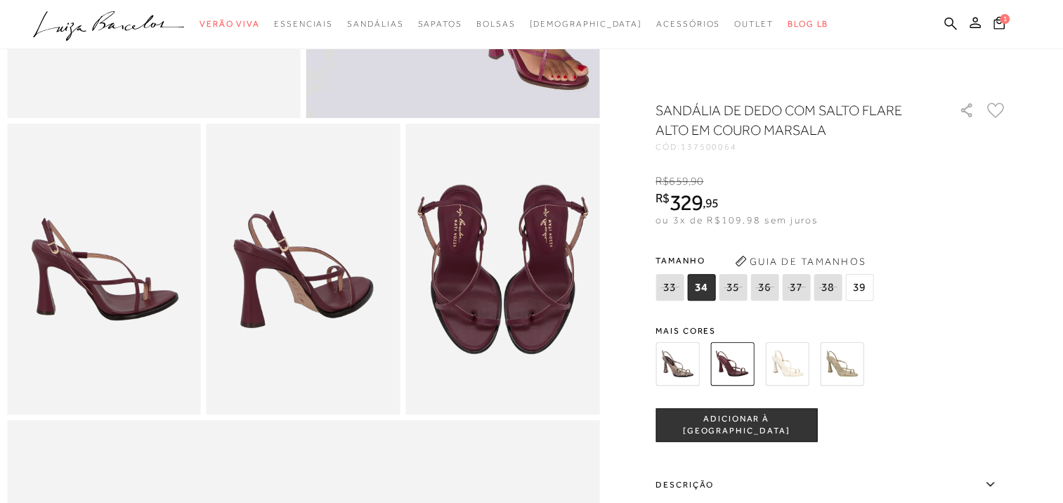
click at [799, 358] on img at bounding box center [787, 364] width 44 height 44
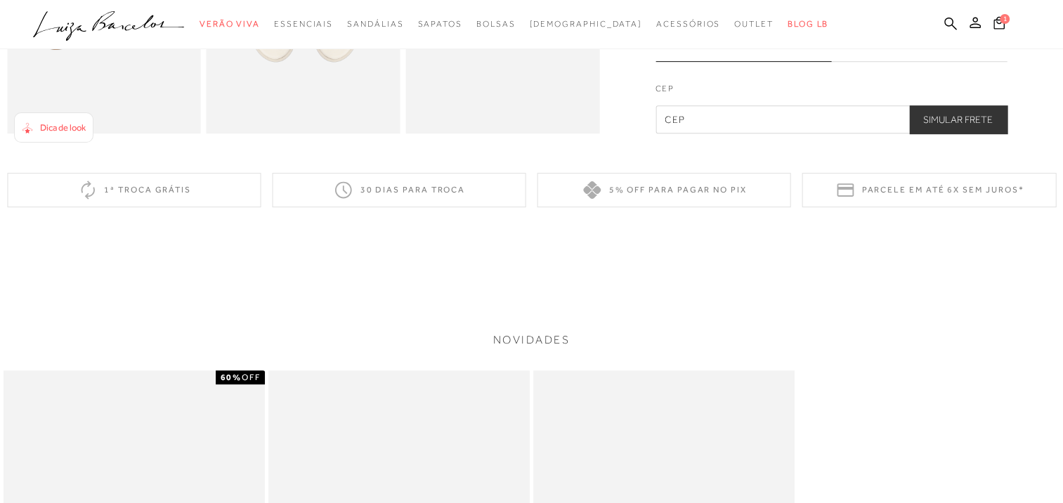
scroll to position [562, 0]
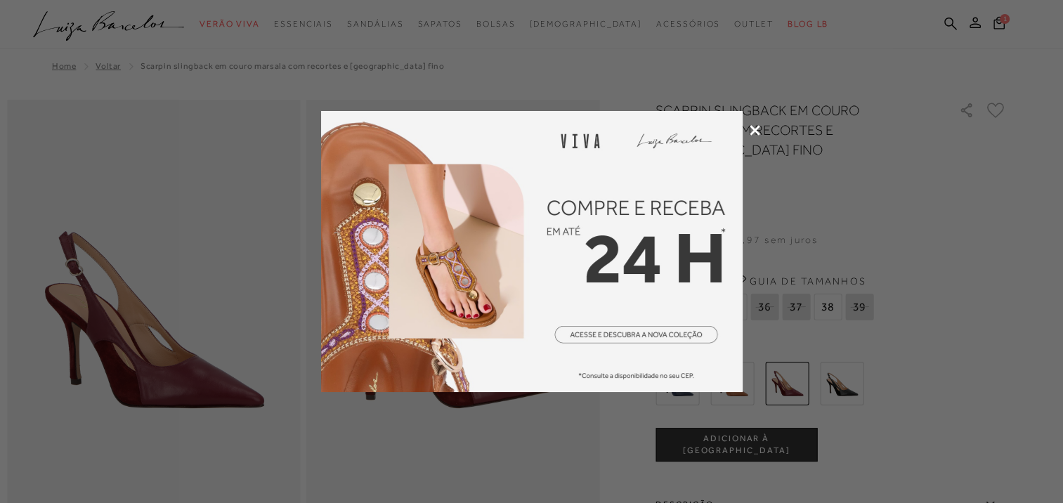
drag, startPoint x: 0, startPoint y: 0, endPoint x: 757, endPoint y: 128, distance: 767.5
click at [756, 123] on div at bounding box center [531, 251] width 1063 height 503
click at [757, 128] on icon at bounding box center [755, 130] width 11 height 11
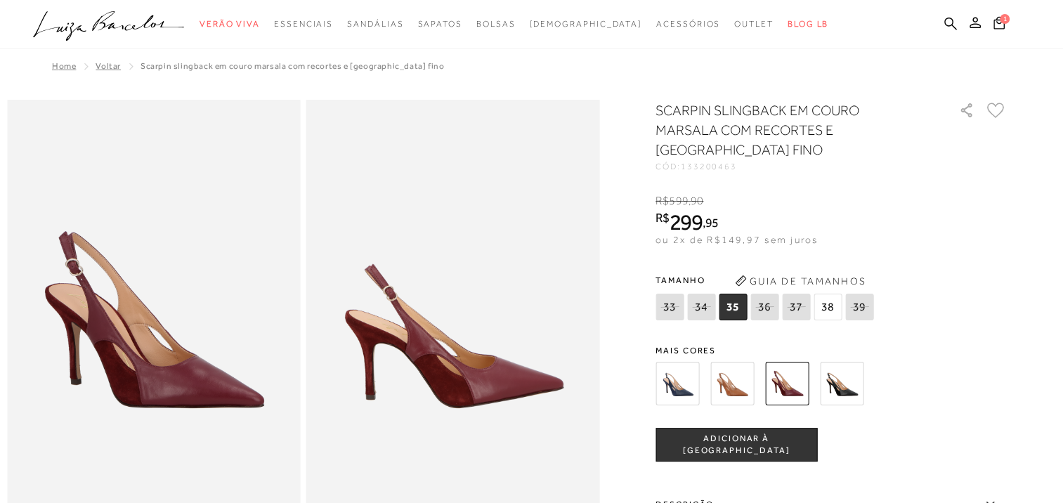
click at [683, 385] on img at bounding box center [678, 384] width 44 height 44
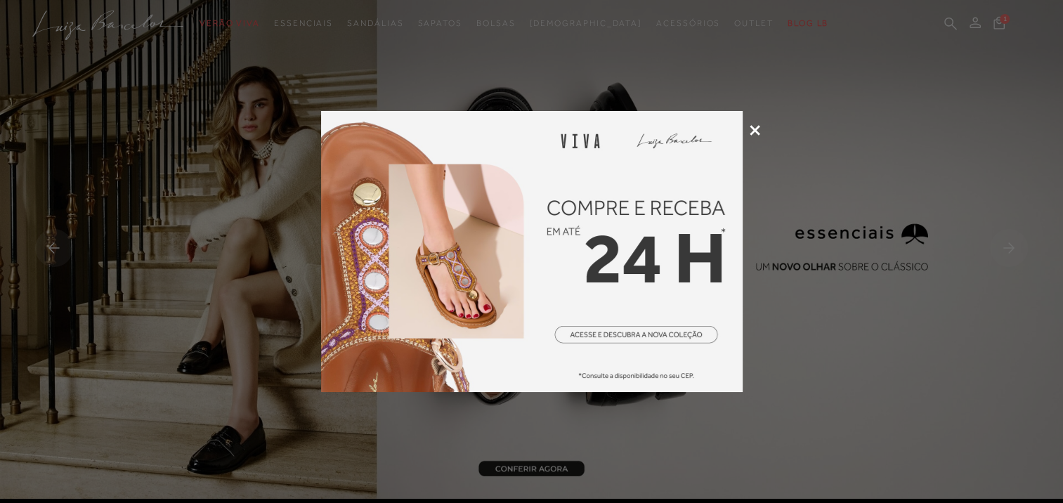
click at [753, 125] on icon at bounding box center [755, 130] width 11 height 11
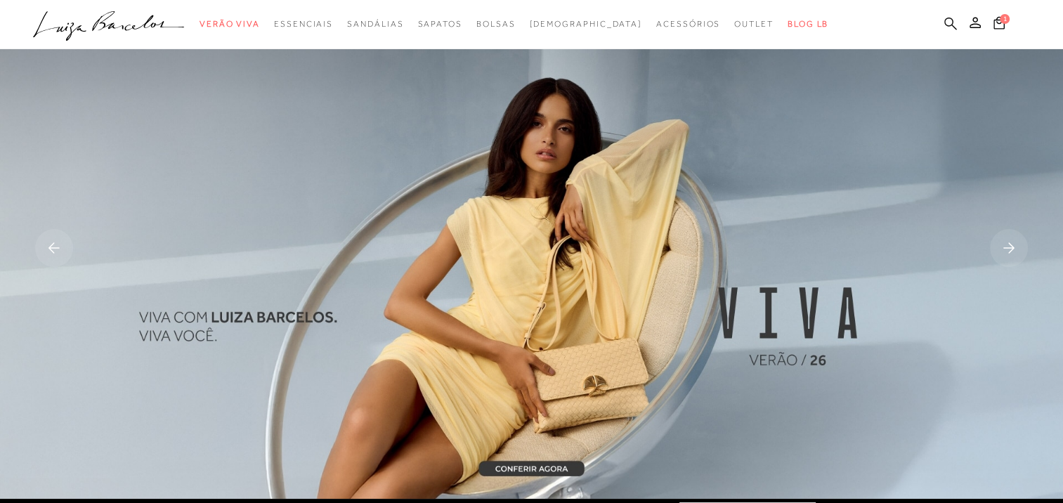
click at [951, 22] on icon at bounding box center [950, 23] width 13 height 13
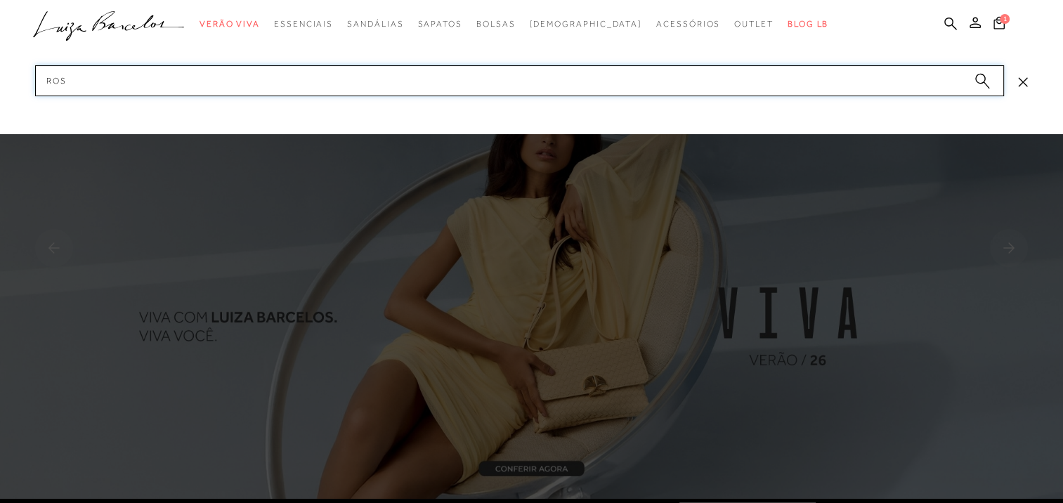
type input "rosa"
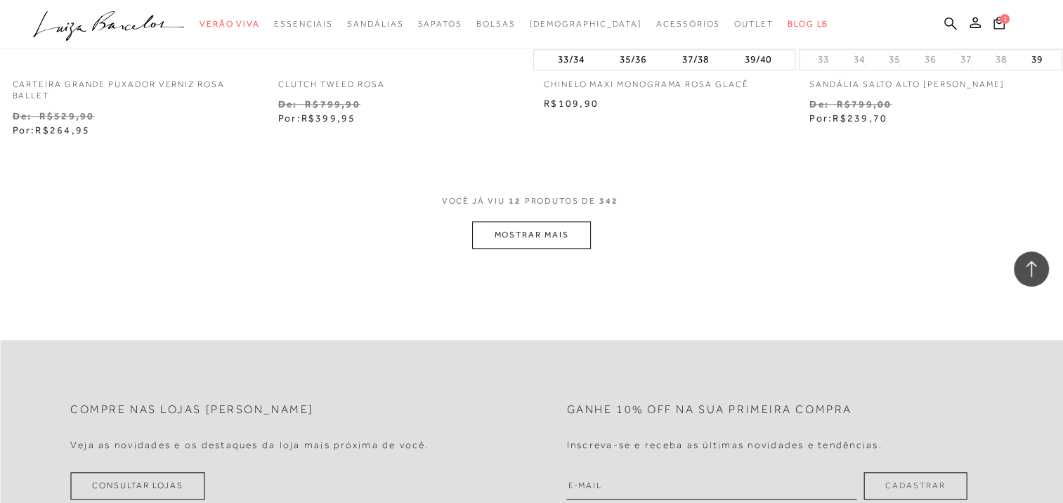
scroll to position [1476, 0]
click at [549, 242] on button "MOSTRAR MAIS" at bounding box center [531, 232] width 118 height 27
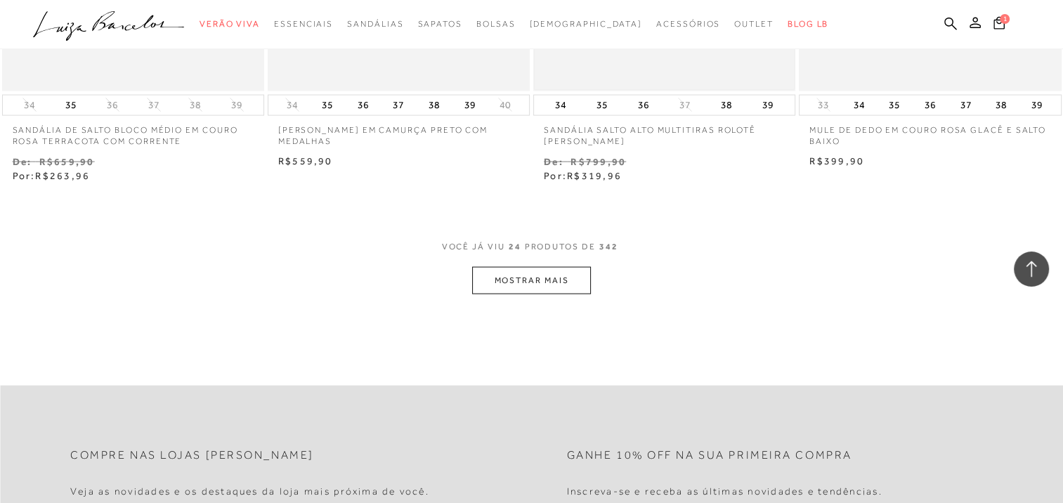
scroll to position [2951, 0]
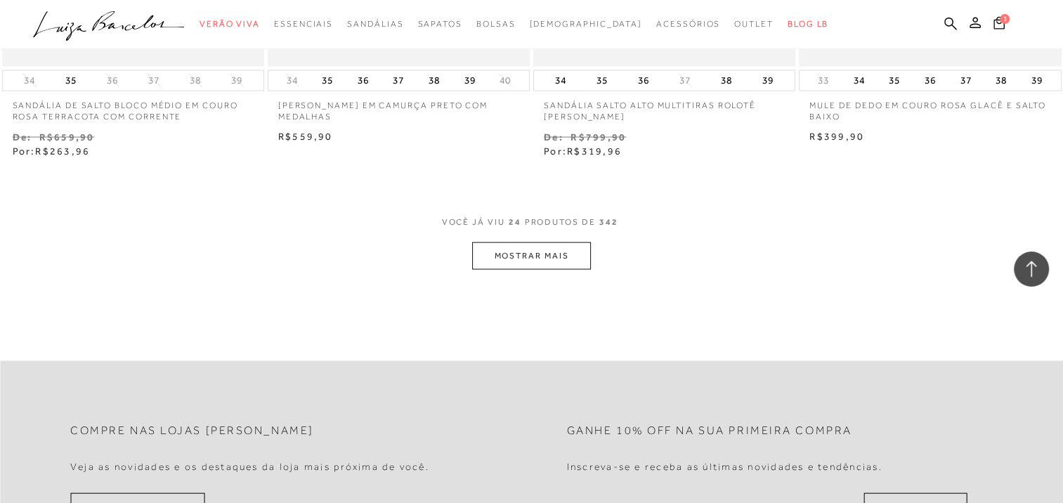
click at [544, 243] on button "MOSTRAR MAIS" at bounding box center [531, 255] width 118 height 27
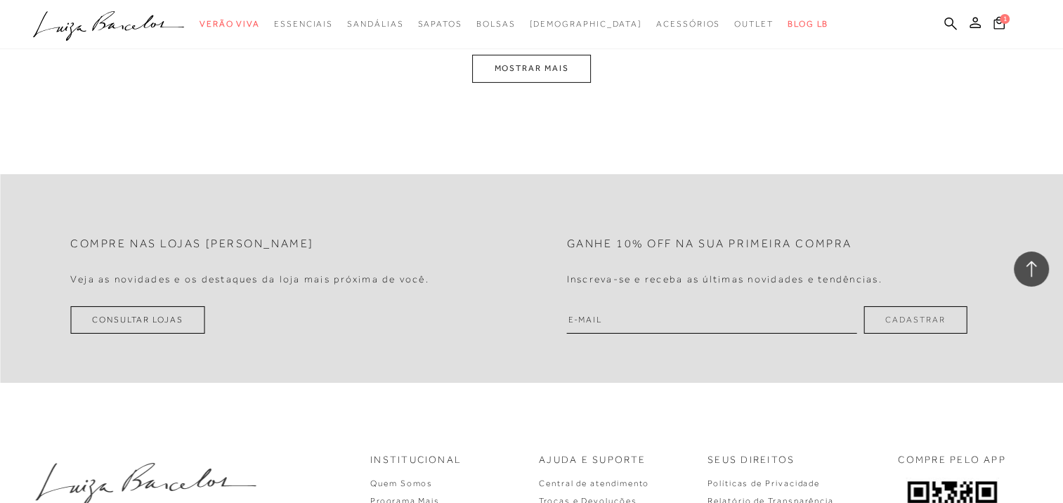
scroll to position [4497, 0]
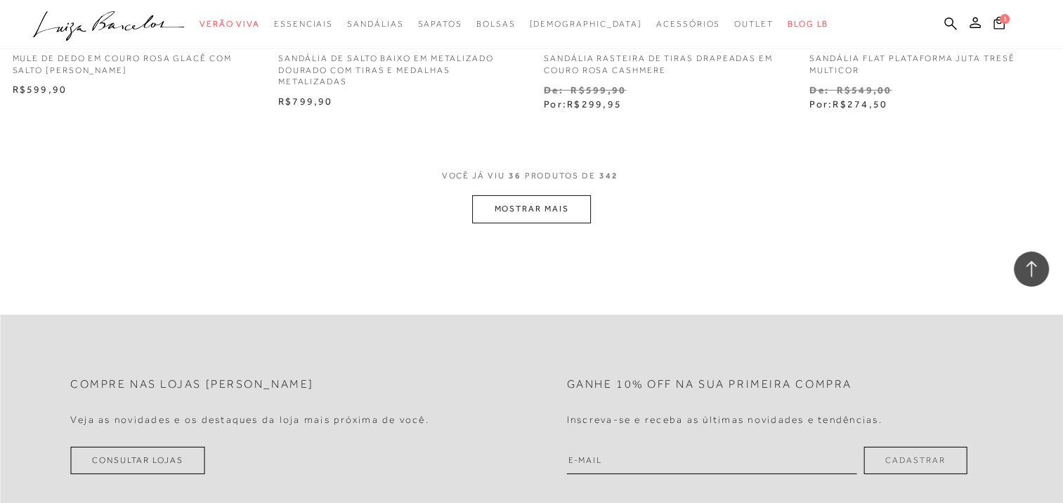
click at [536, 202] on button "MOSTRAR MAIS" at bounding box center [531, 208] width 118 height 27
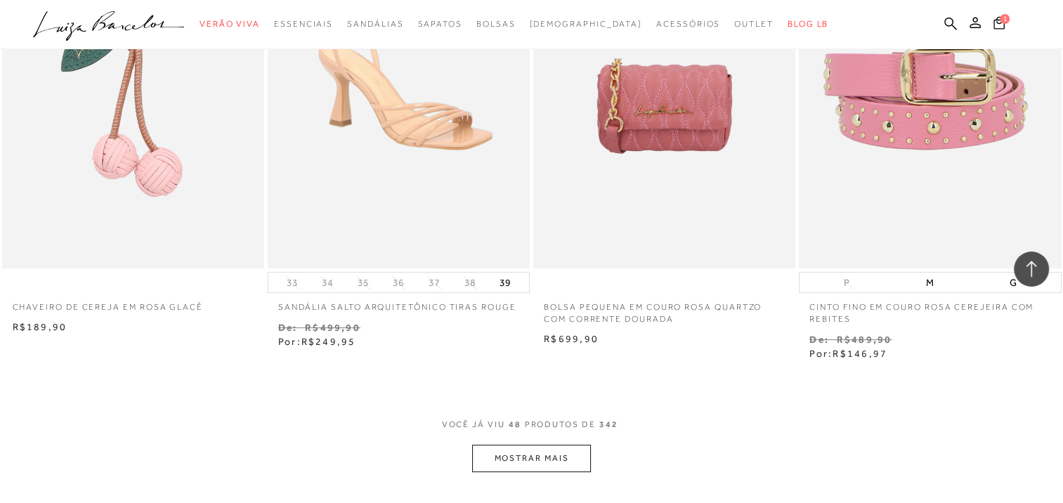
scroll to position [5832, 0]
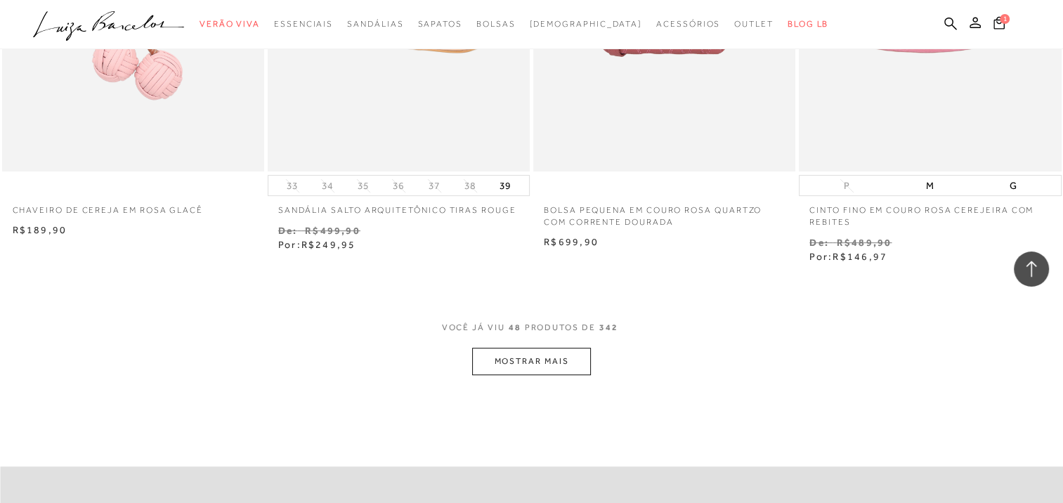
click at [505, 358] on button "MOSTRAR MAIS" at bounding box center [531, 361] width 118 height 27
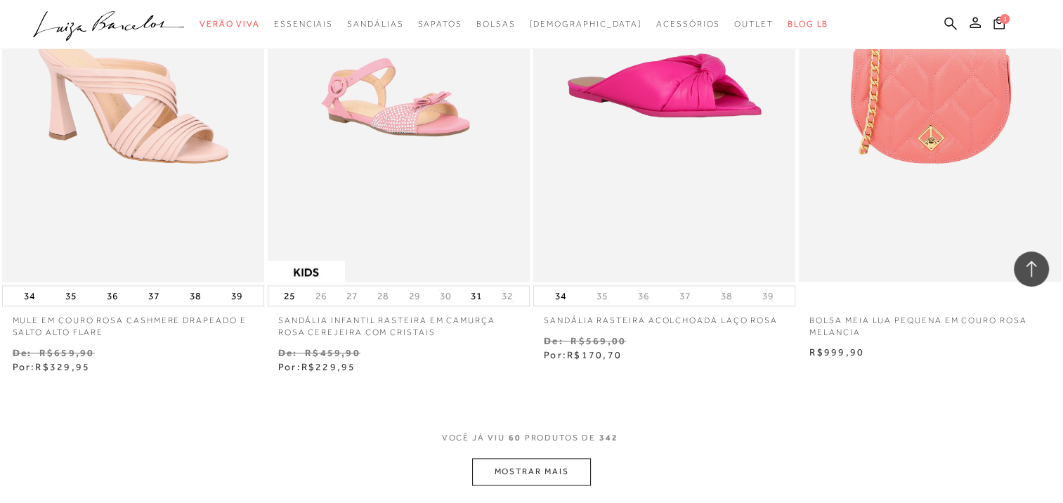
scroll to position [7378, 0]
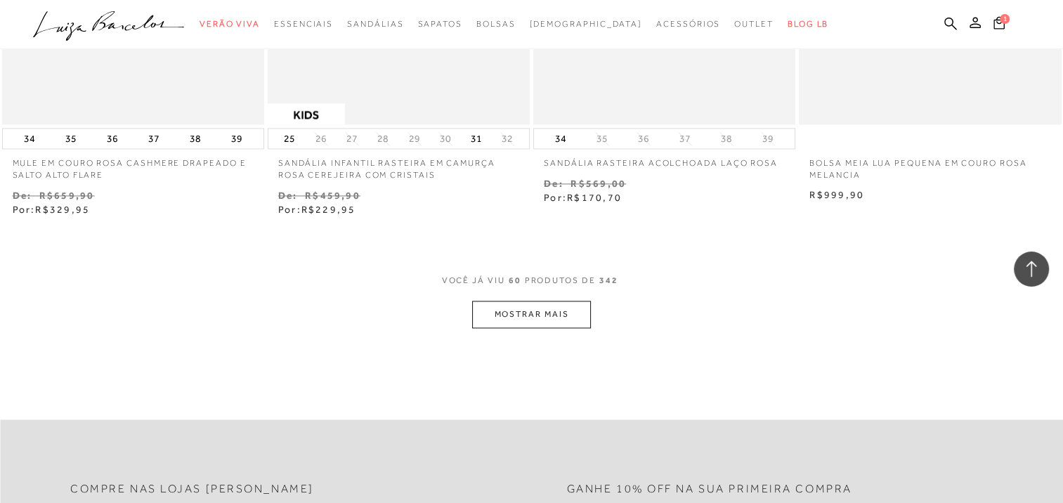
click at [526, 303] on button "MOSTRAR MAIS" at bounding box center [531, 314] width 118 height 27
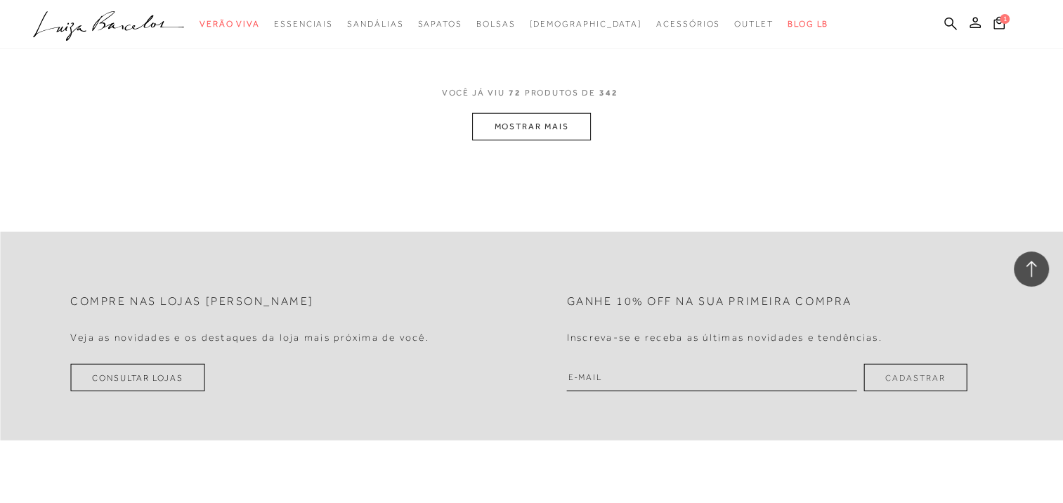
scroll to position [8783, 0]
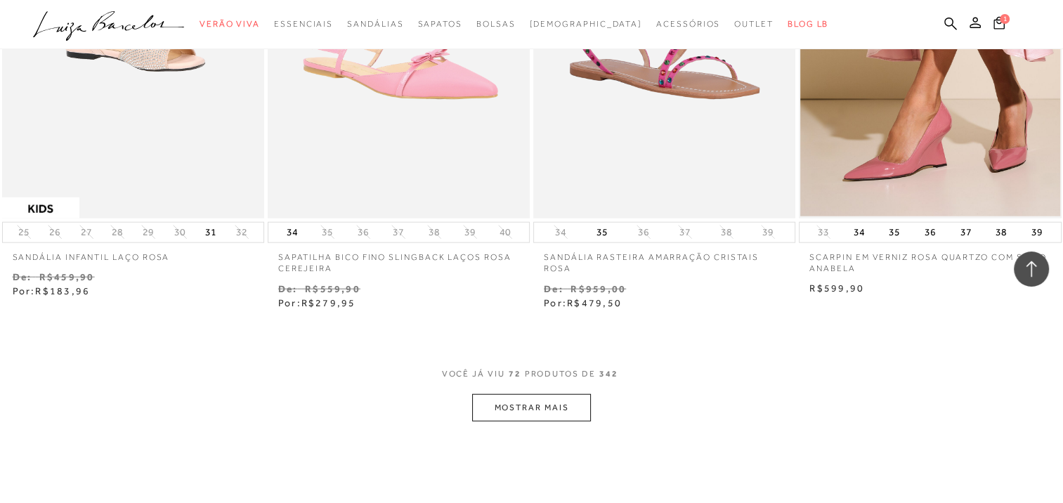
click at [552, 401] on button "MOSTRAR MAIS" at bounding box center [531, 407] width 118 height 27
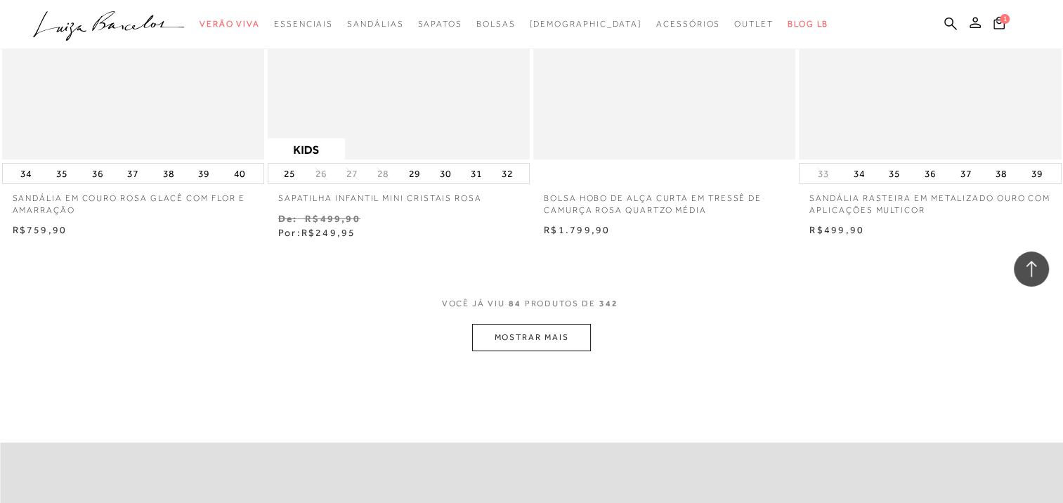
scroll to position [10470, 0]
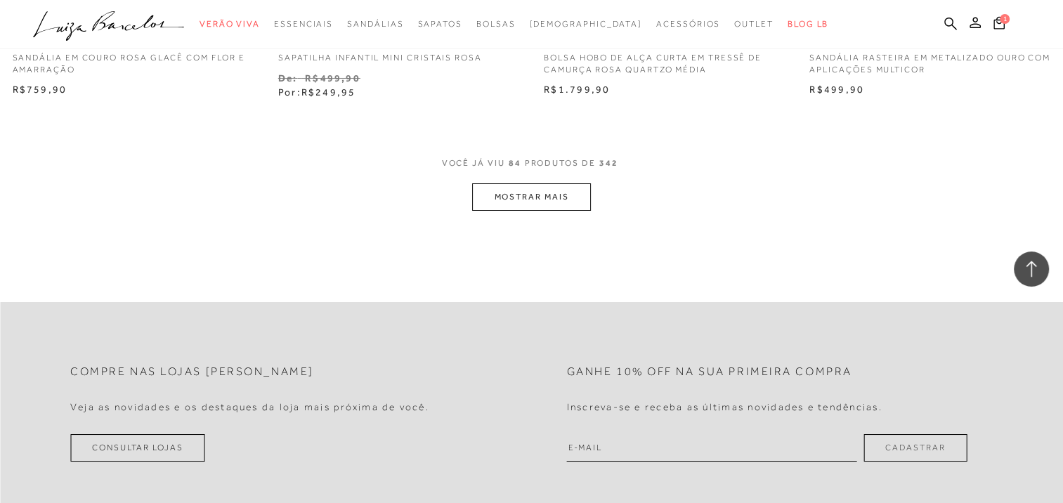
click at [556, 186] on button "MOSTRAR MAIS" at bounding box center [531, 196] width 118 height 27
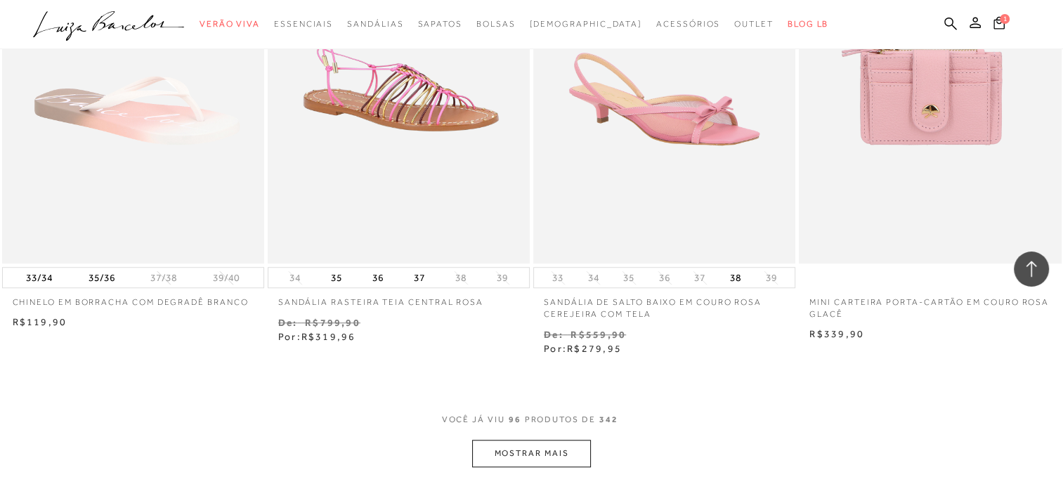
scroll to position [11805, 0]
